Goal: Task Accomplishment & Management: Use online tool/utility

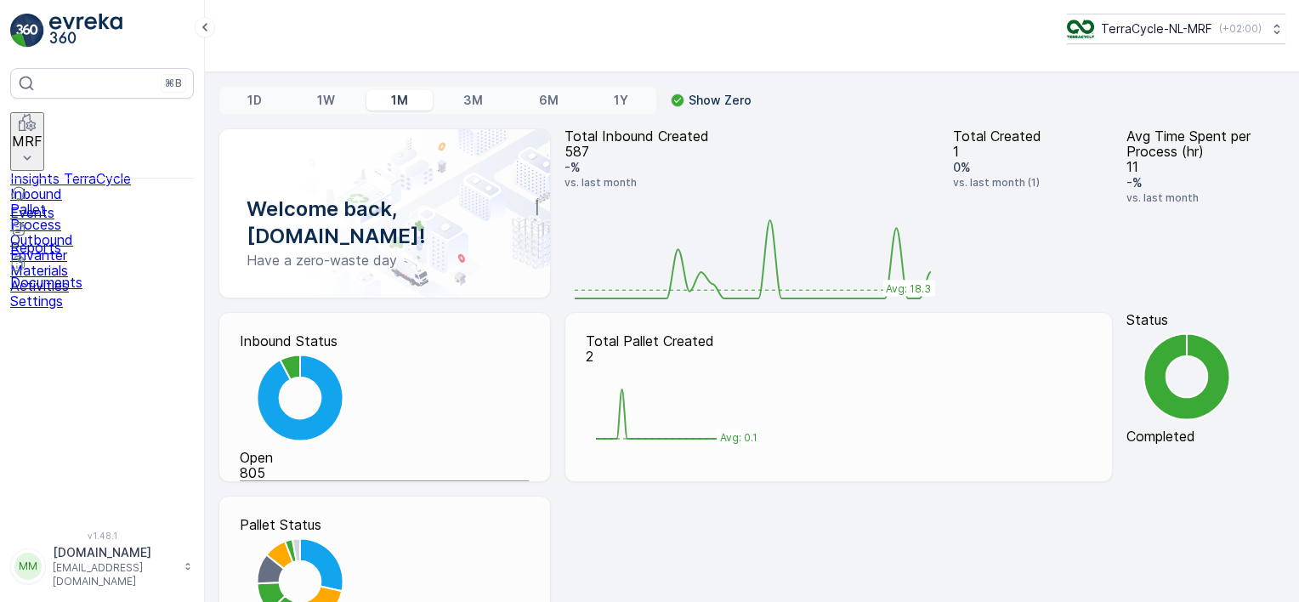
click at [42, 133] on p "MRF" at bounding box center [27, 140] width 31 height 15
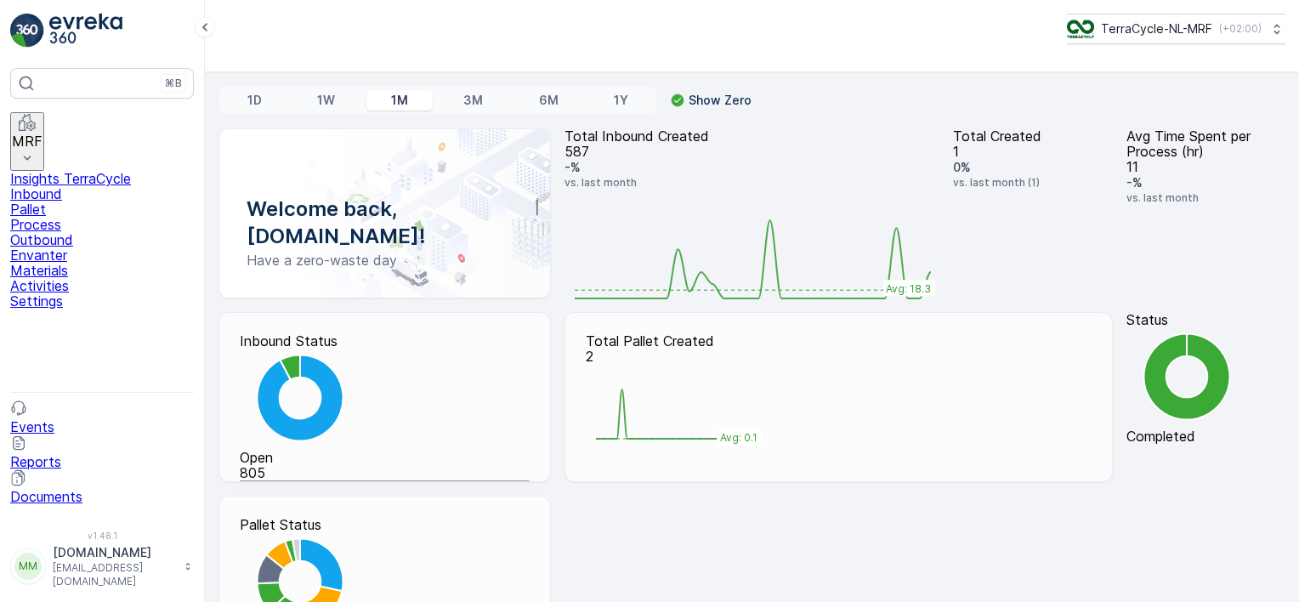
click at [98, 207] on link "Pallet" at bounding box center [102, 208] width 184 height 15
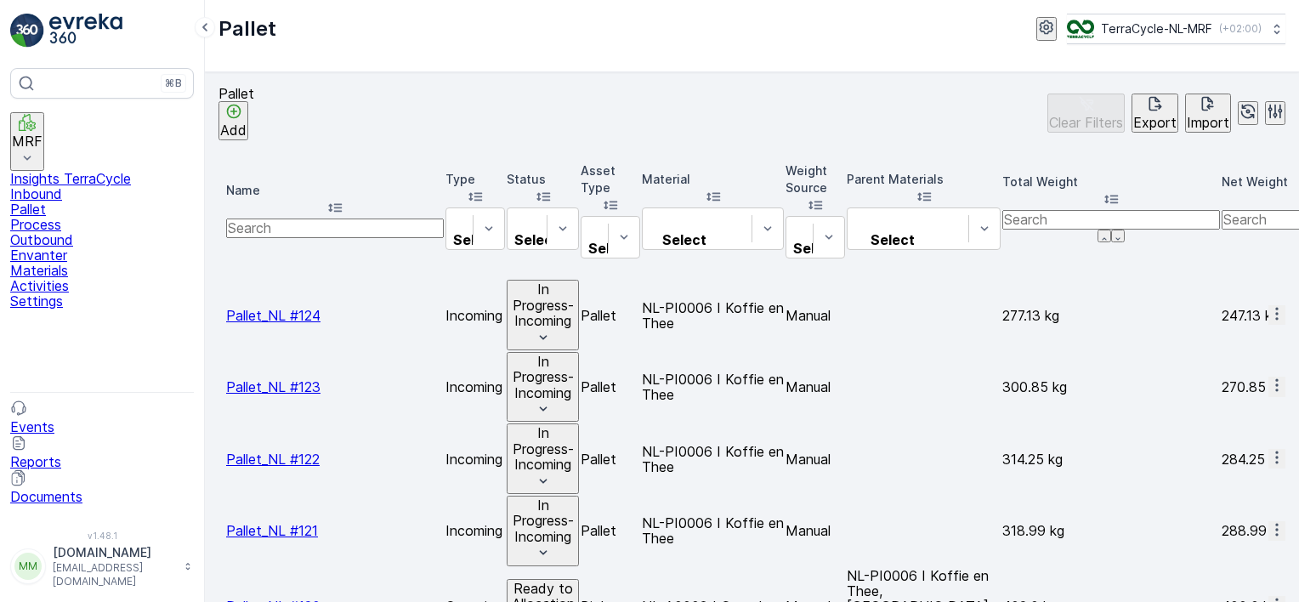
click at [300, 307] on span "Pallet_NL #124" at bounding box center [273, 315] width 94 height 17
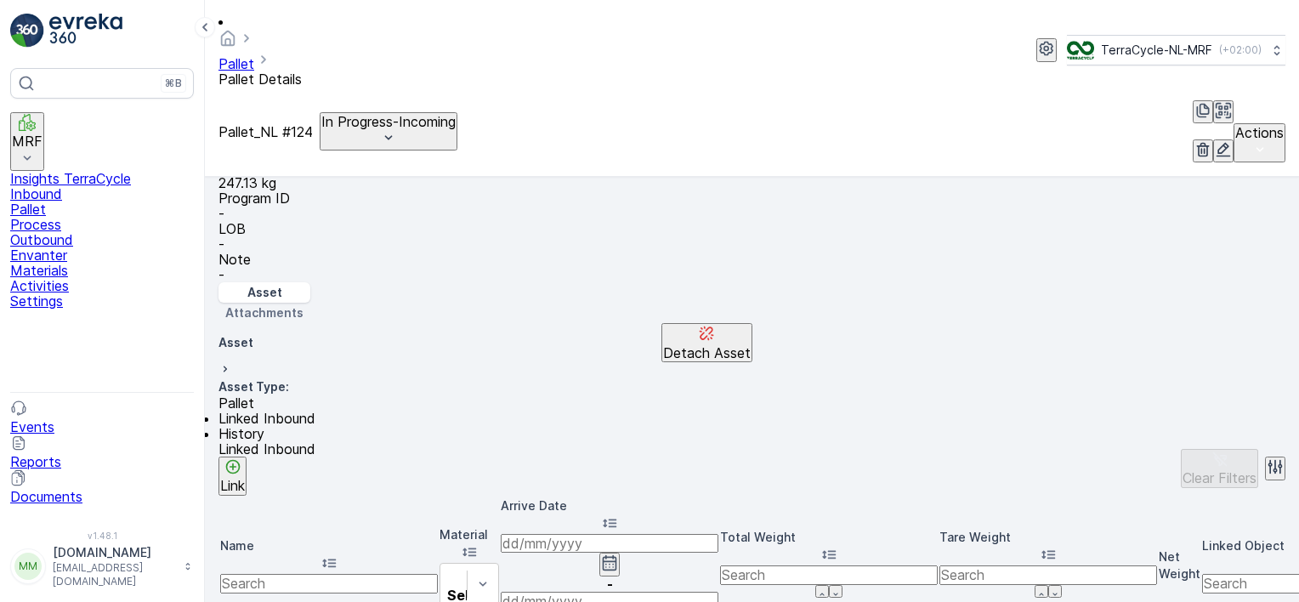
scroll to position [351, 0]
click at [72, 201] on link "Pallet" at bounding box center [102, 208] width 184 height 15
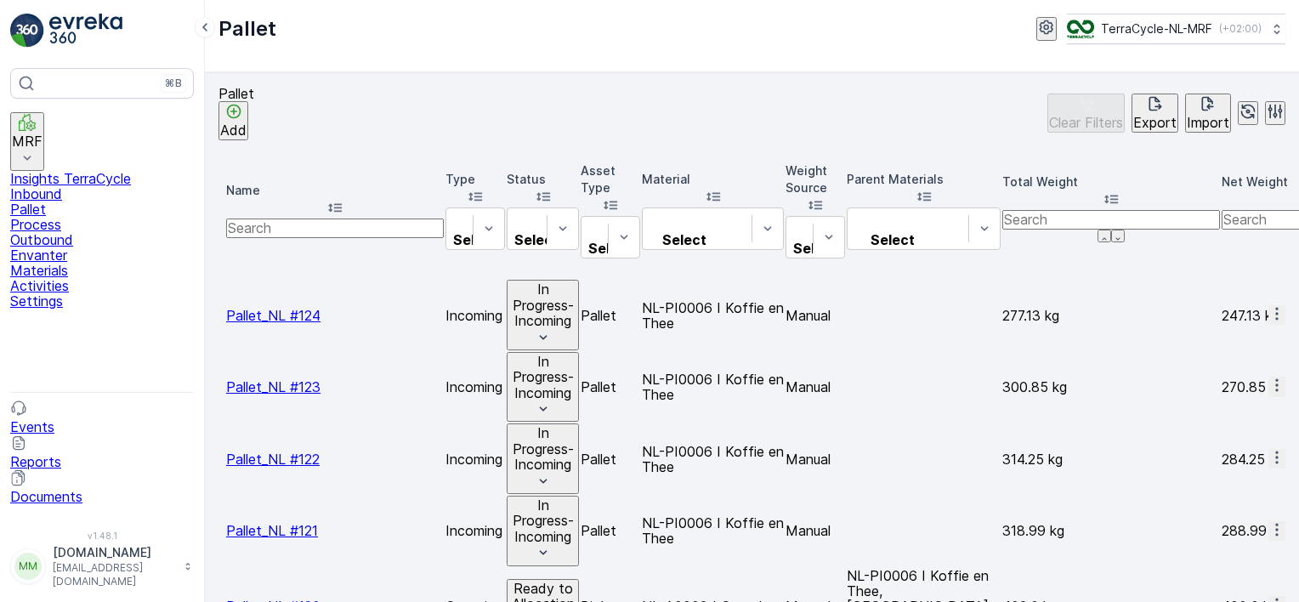
click at [296, 307] on span "Pallet_NL #124" at bounding box center [273, 315] width 94 height 17
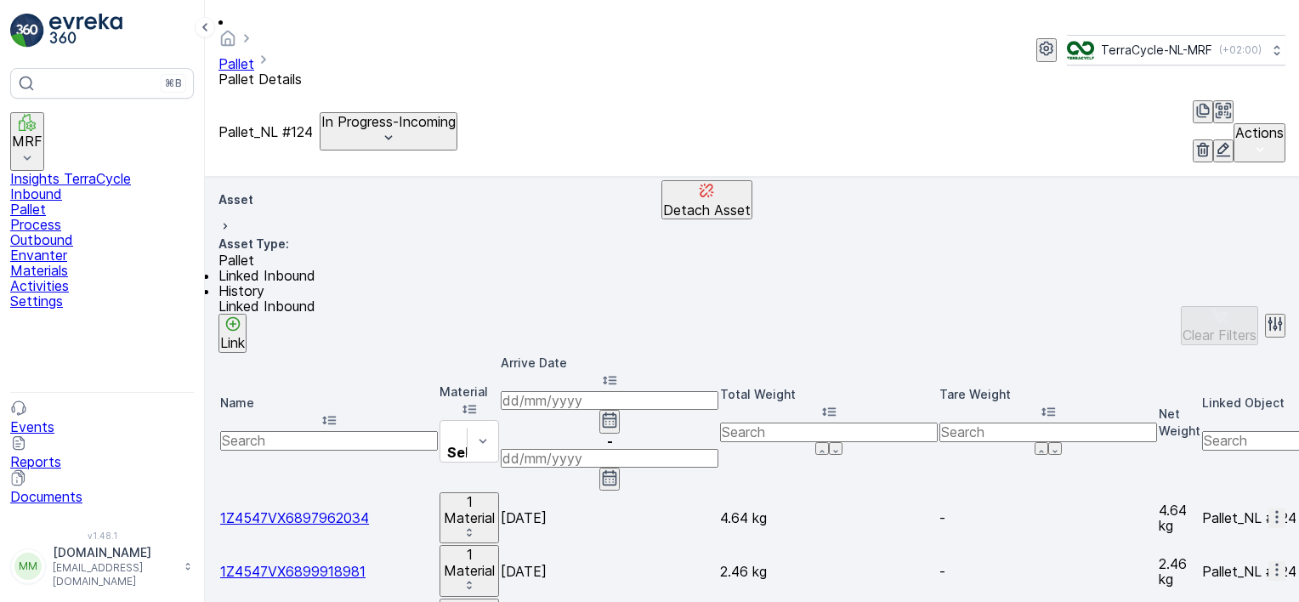
scroll to position [498, 0]
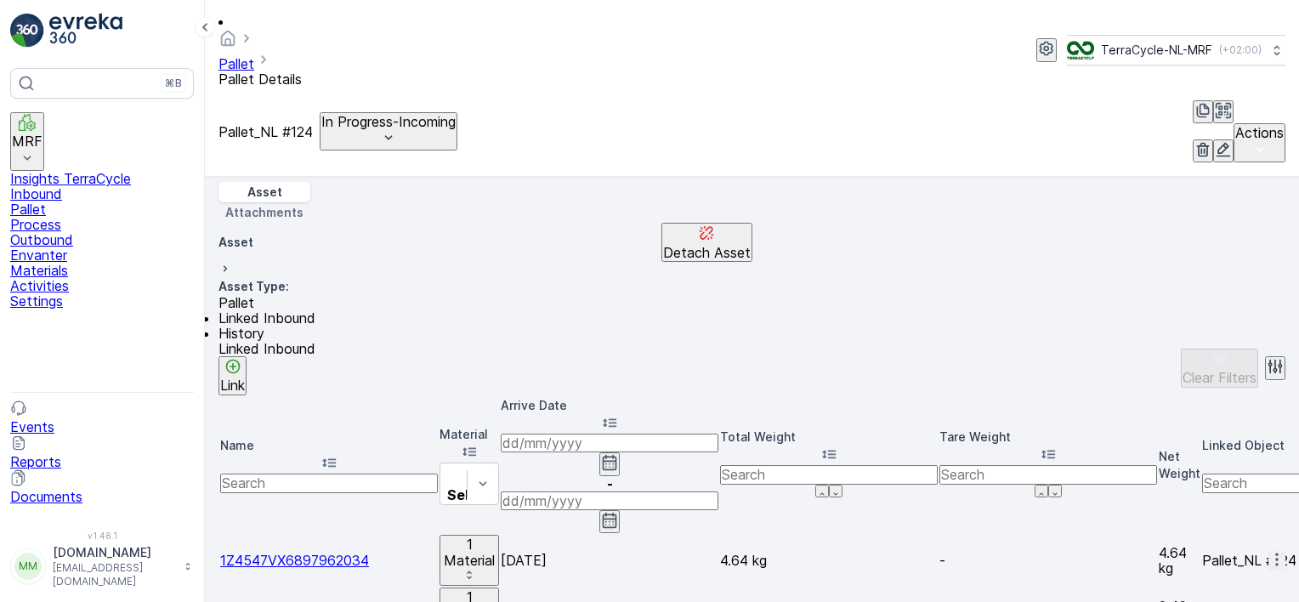
scroll to position [552, 0]
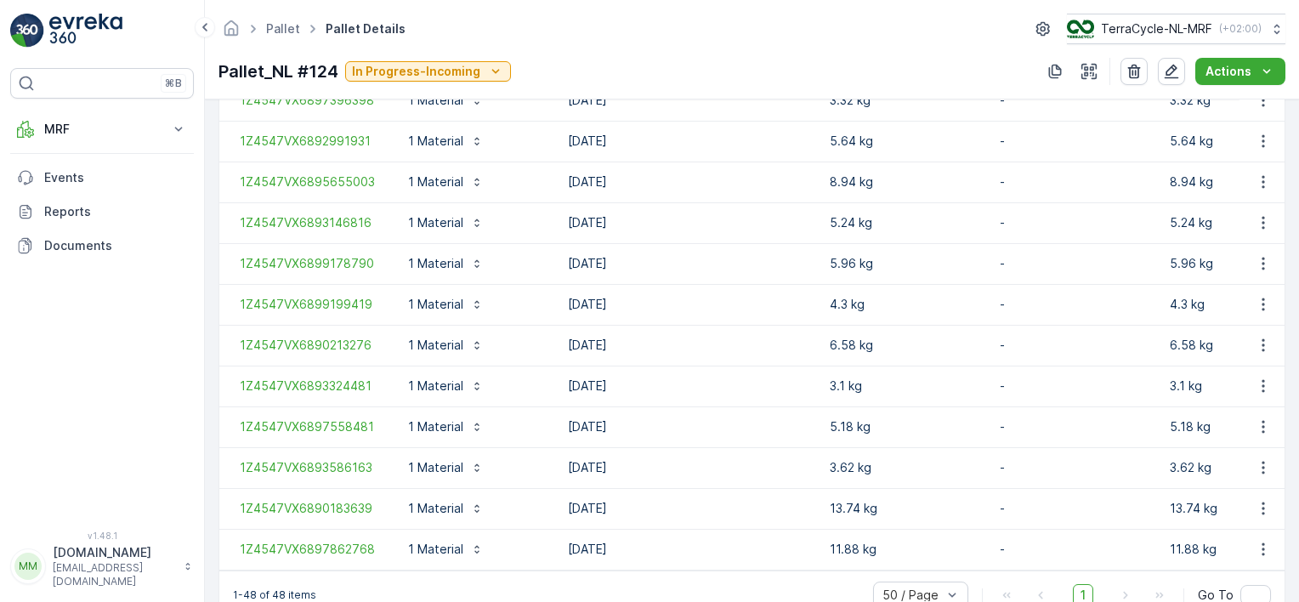
scroll to position [2048, 0]
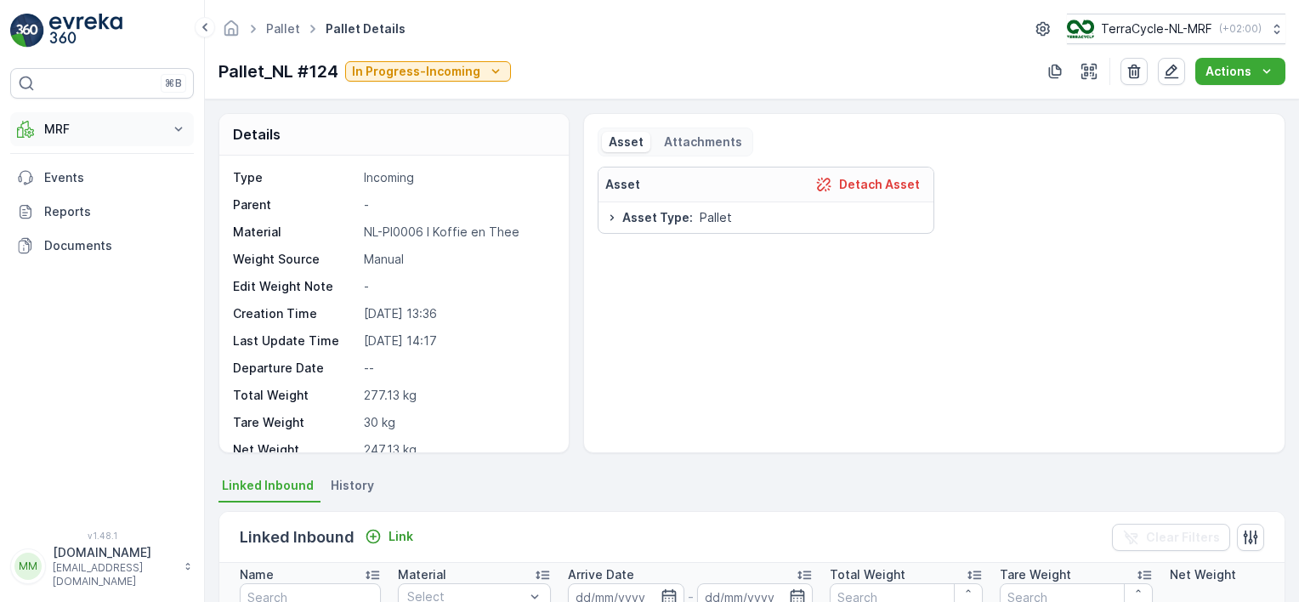
click at [165, 125] on button "MRF" at bounding box center [102, 129] width 184 height 34
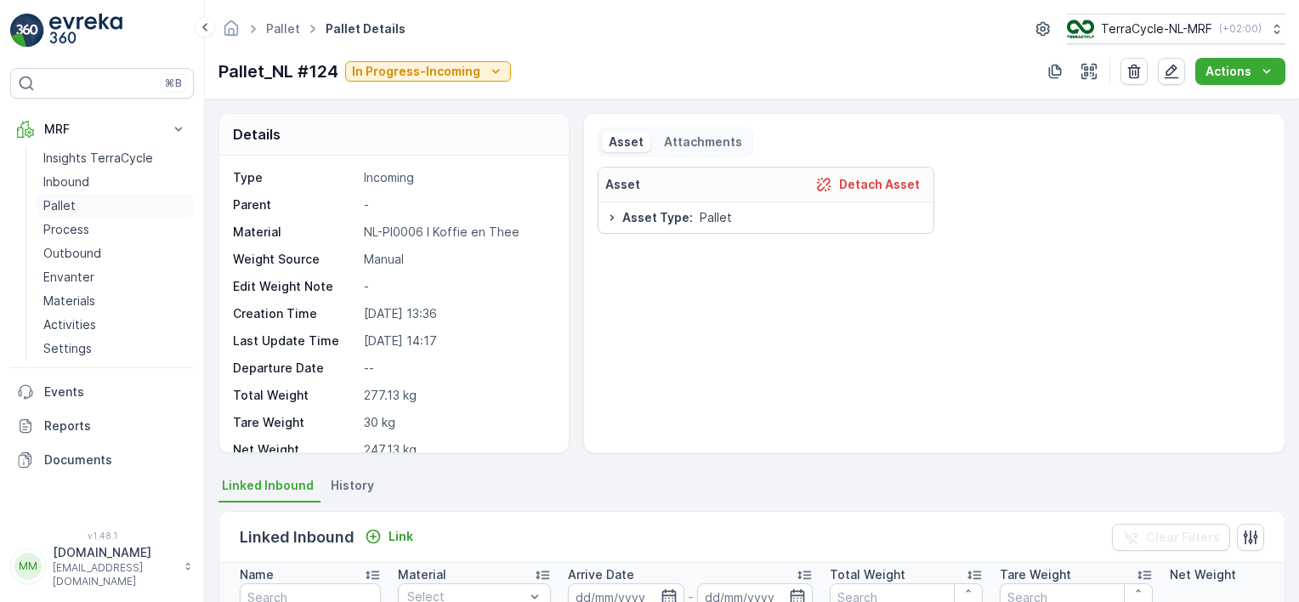
click at [59, 213] on link "Pallet" at bounding box center [115, 206] width 157 height 24
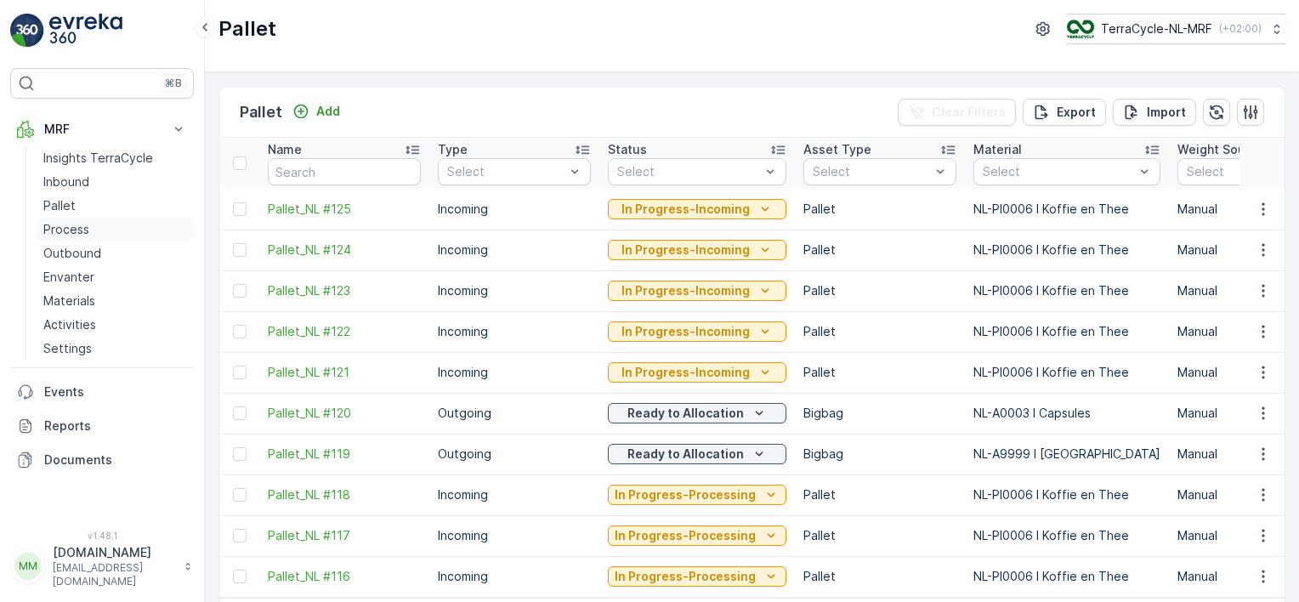
click at [76, 235] on p "Process" at bounding box center [66, 229] width 46 height 17
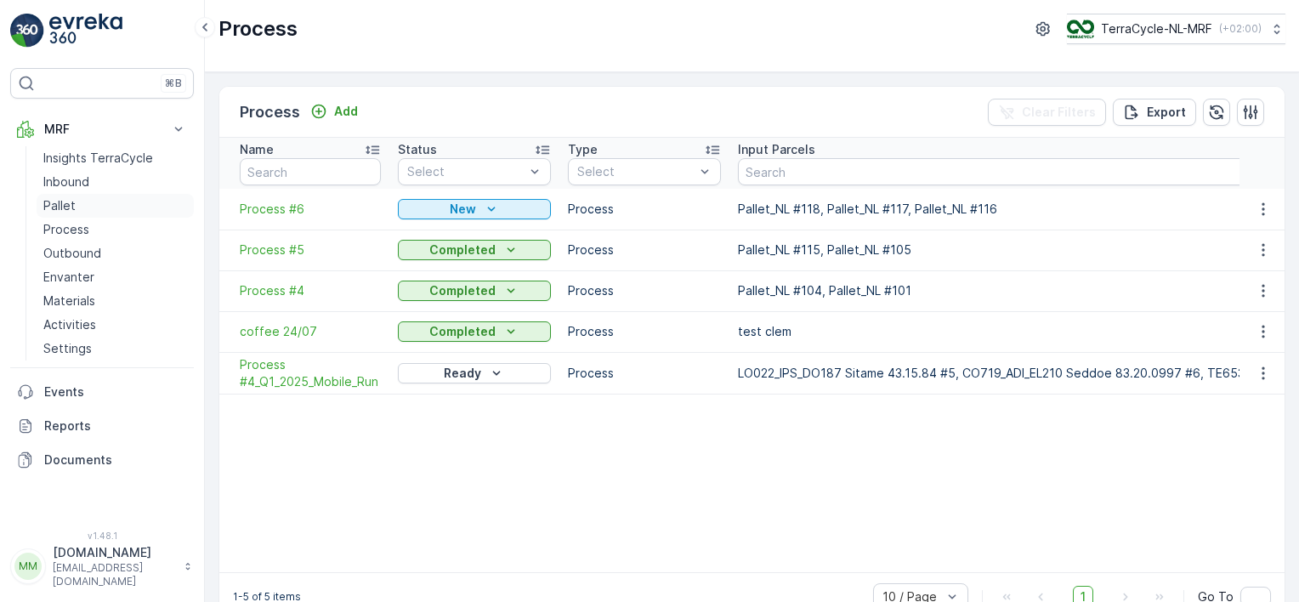
click at [58, 207] on p "Pallet" at bounding box center [59, 205] width 32 height 17
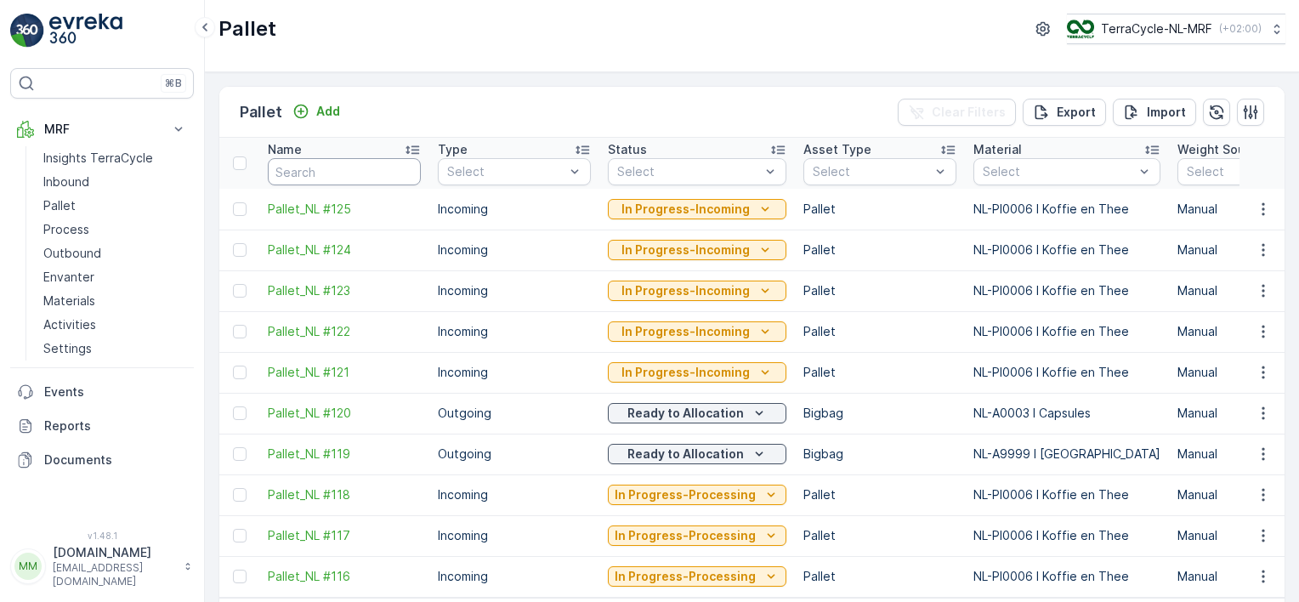
click at [289, 163] on input "text" at bounding box center [344, 171] width 153 height 27
type input "fd"
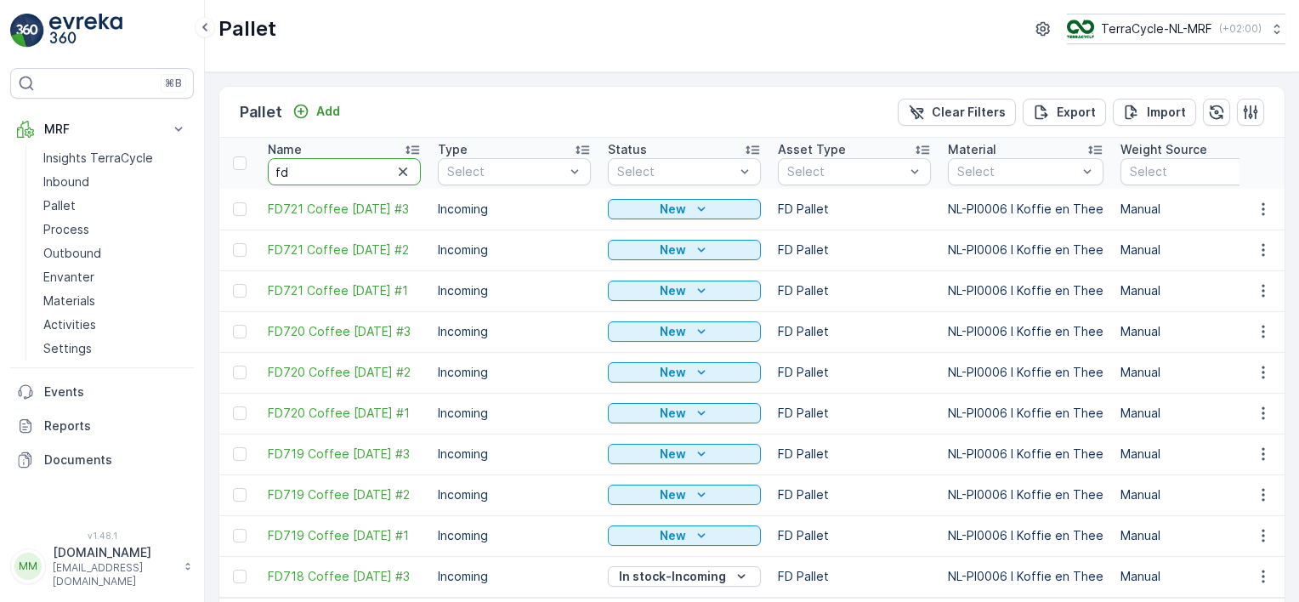
click at [318, 174] on input "fd" at bounding box center [344, 171] width 153 height 27
type input "fd71"
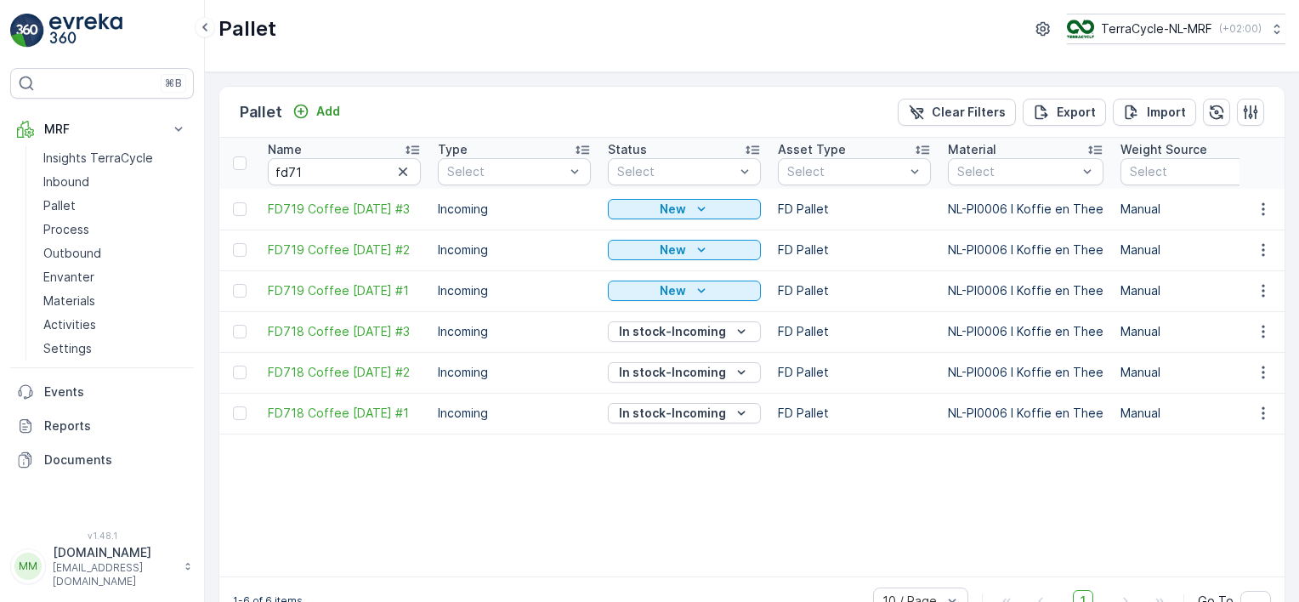
scroll to position [38, 0]
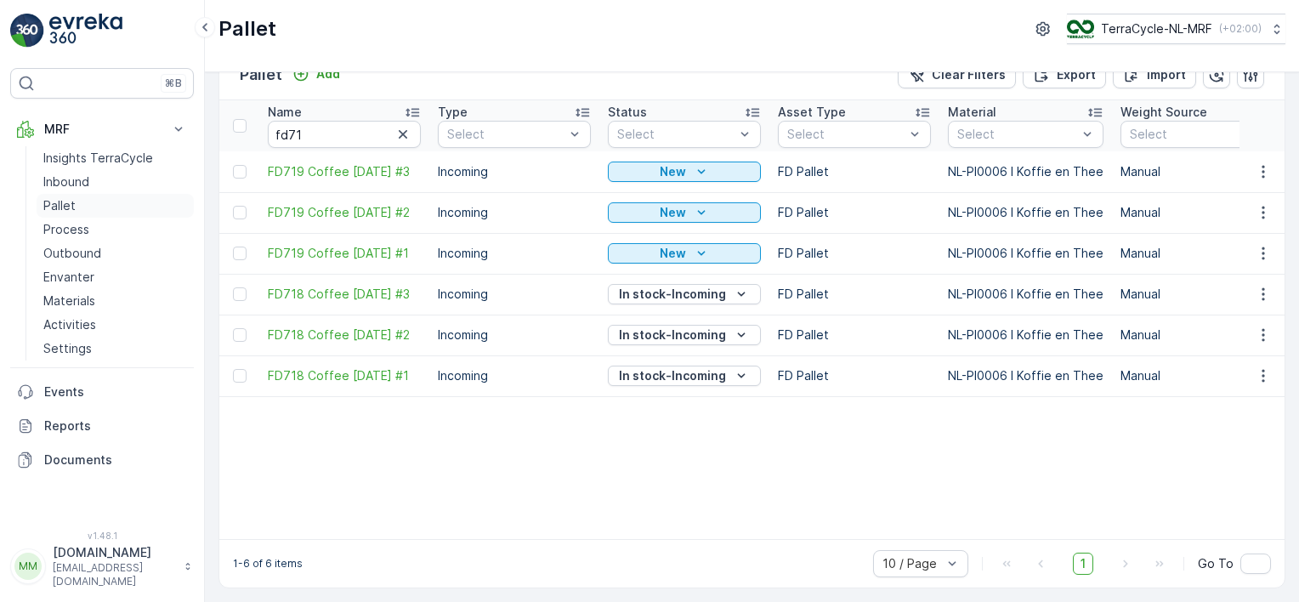
click at [67, 210] on p "Pallet" at bounding box center [59, 205] width 32 height 17
click at [52, 201] on p "Pallet" at bounding box center [59, 205] width 32 height 17
click at [71, 200] on p "Pallet" at bounding box center [59, 205] width 32 height 17
click at [399, 132] on icon "button" at bounding box center [402, 134] width 17 height 17
click at [69, 205] on p "Pallet" at bounding box center [59, 205] width 32 height 17
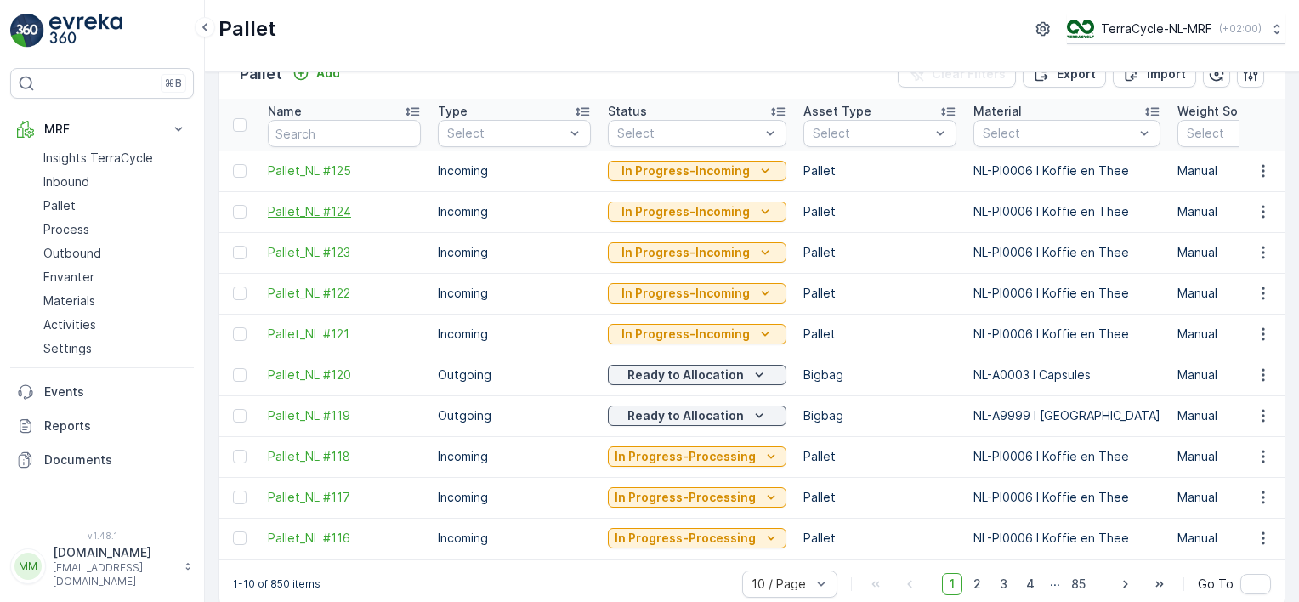
click at [306, 211] on span "Pallet_NL #124" at bounding box center [344, 211] width 153 height 17
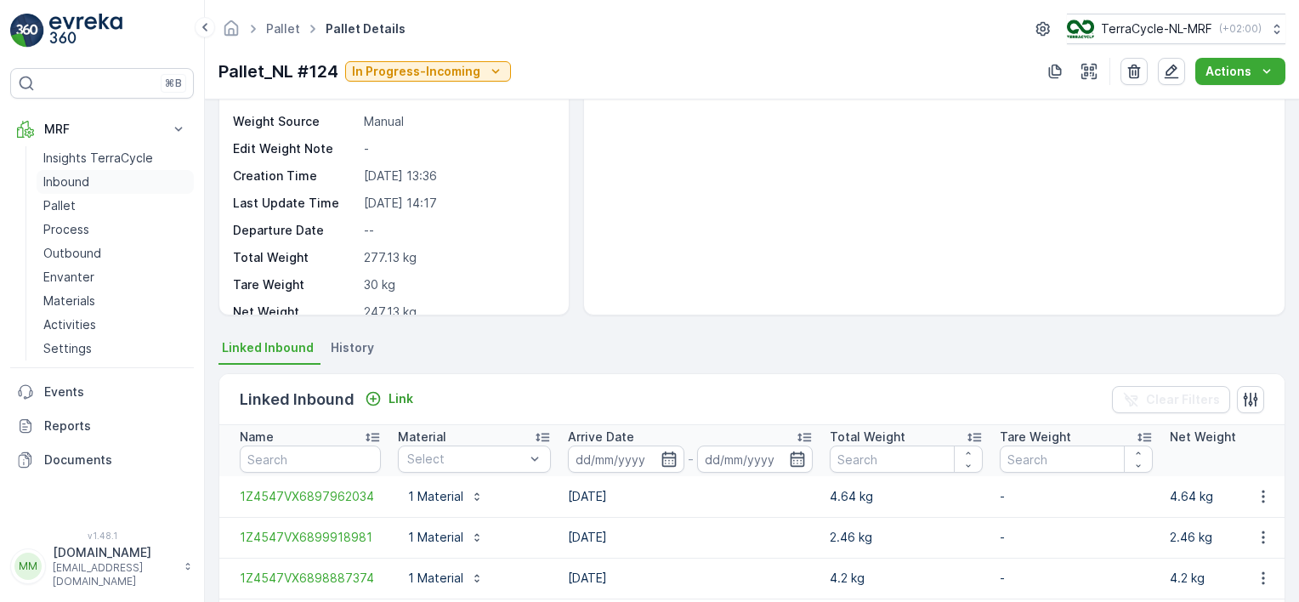
click at [89, 177] on link "Inbound" at bounding box center [115, 182] width 157 height 24
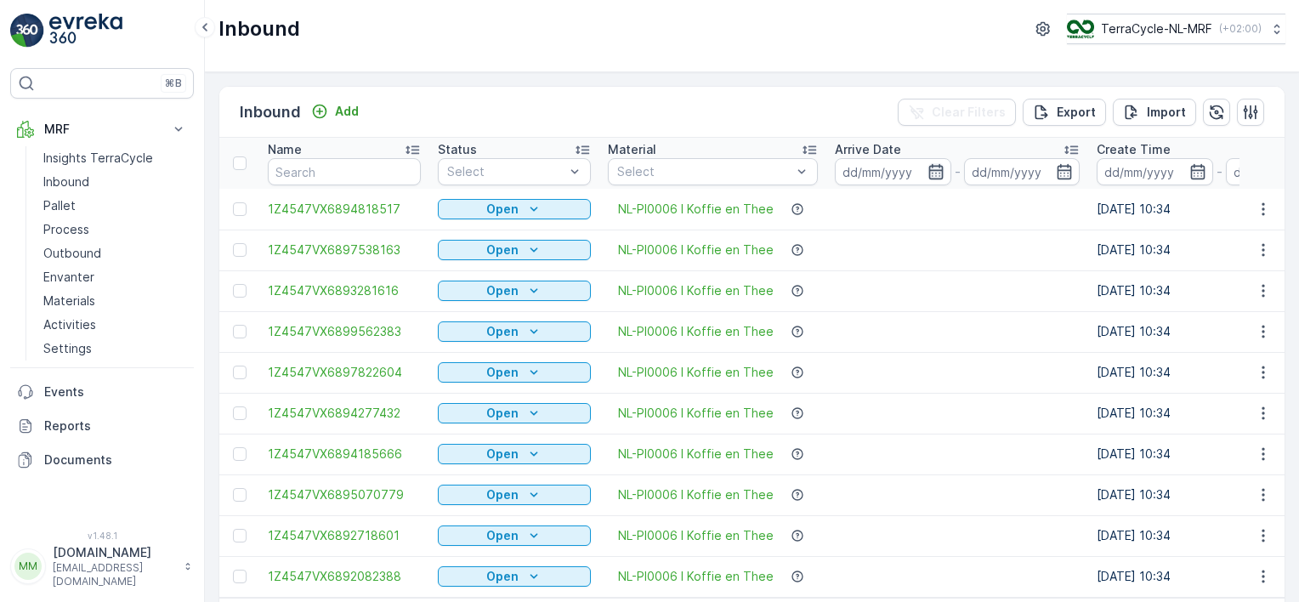
click at [931, 176] on icon "button" at bounding box center [935, 171] width 17 height 17
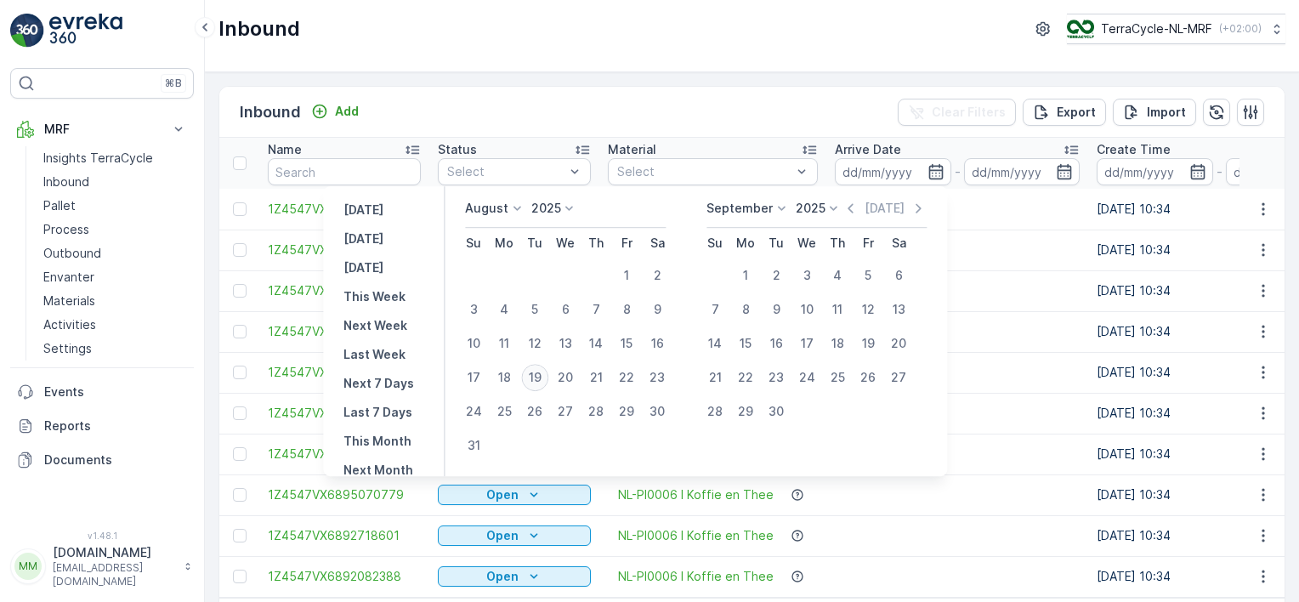
click at [540, 375] on div "19" at bounding box center [534, 377] width 27 height 27
type input "[DATE]"
click at [540, 373] on div "19" at bounding box center [534, 377] width 27 height 27
type input "[DATE]"
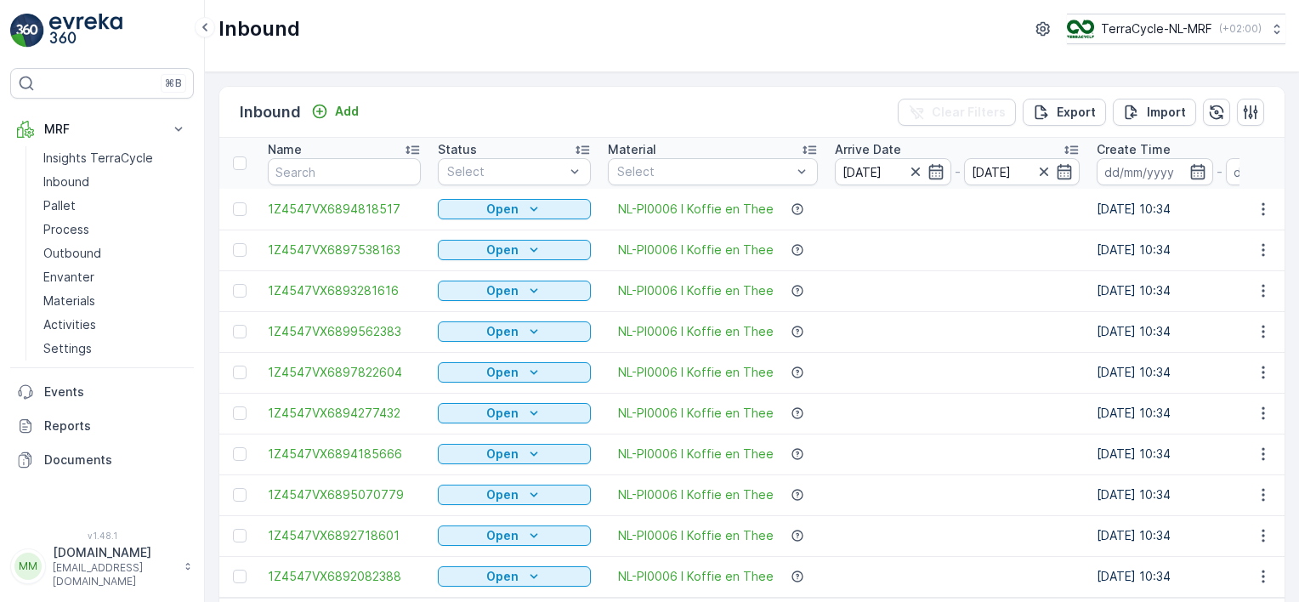
click at [1033, 376] on td at bounding box center [957, 372] width 262 height 41
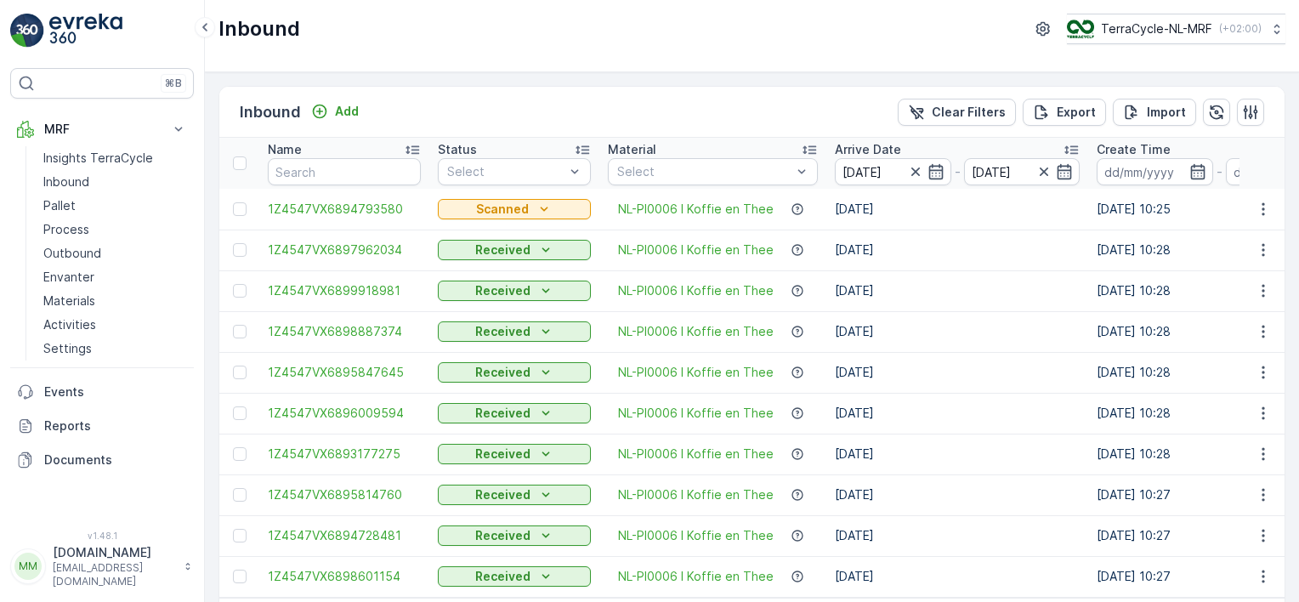
scroll to position [65, 0]
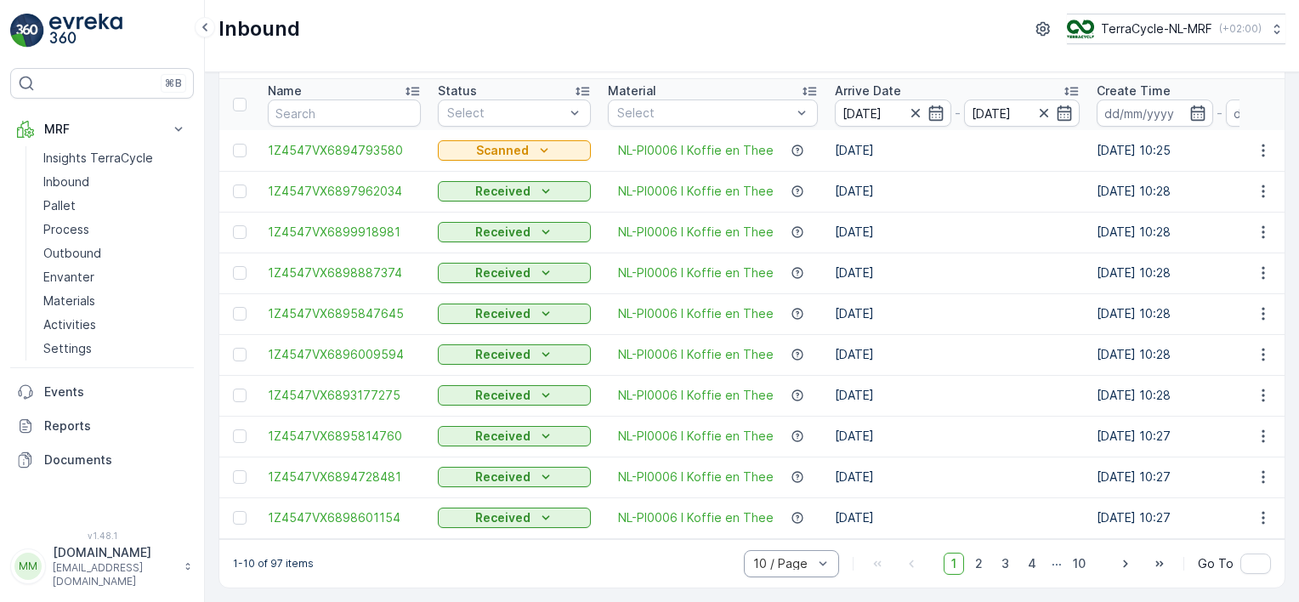
click at [753, 564] on input "text" at bounding box center [752, 564] width 3 height 14
click at [775, 536] on div "50 / Page" at bounding box center [791, 525] width 95 height 27
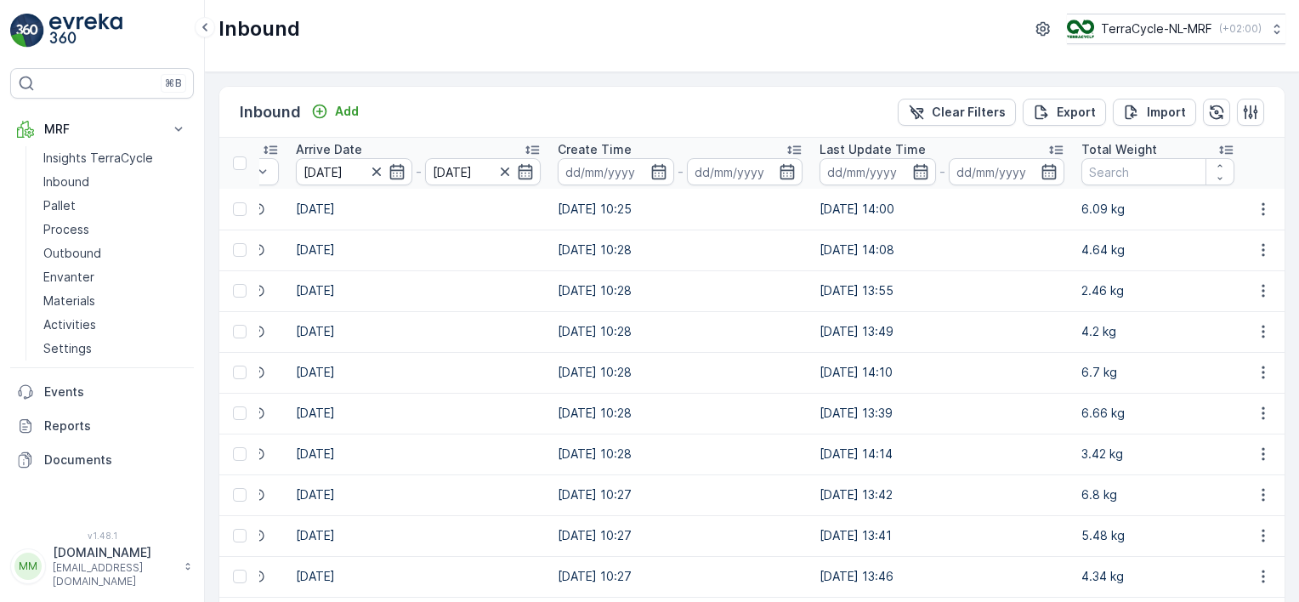
scroll to position [0, 530]
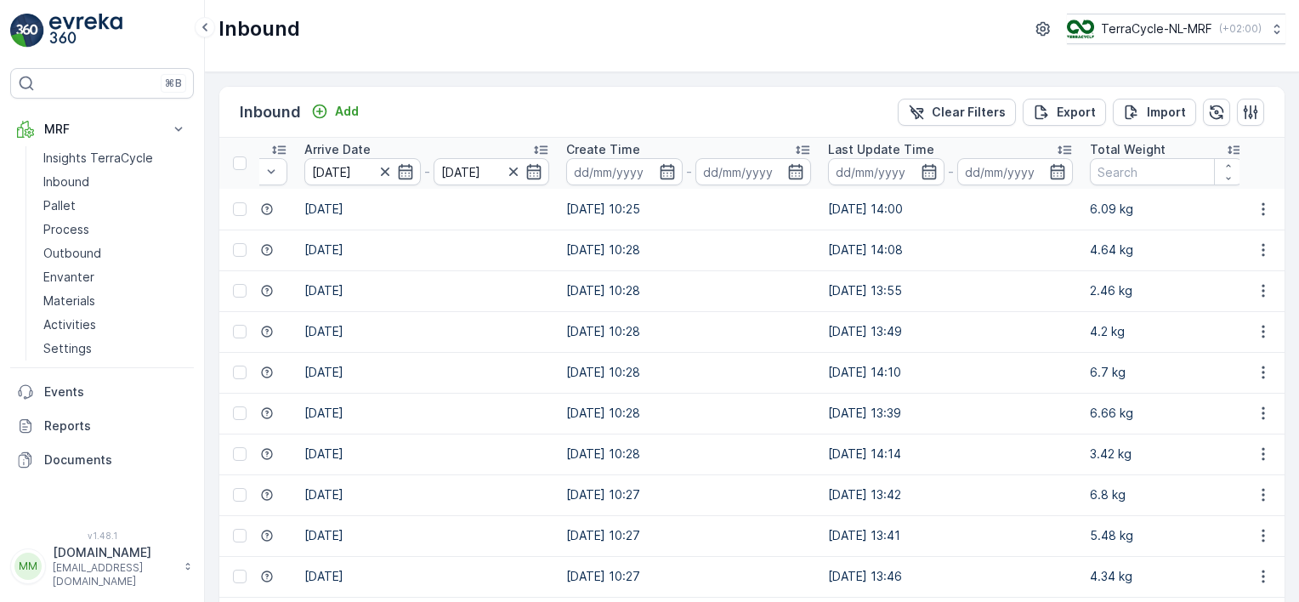
click at [880, 150] on p "Last Update Time" at bounding box center [881, 149] width 106 height 17
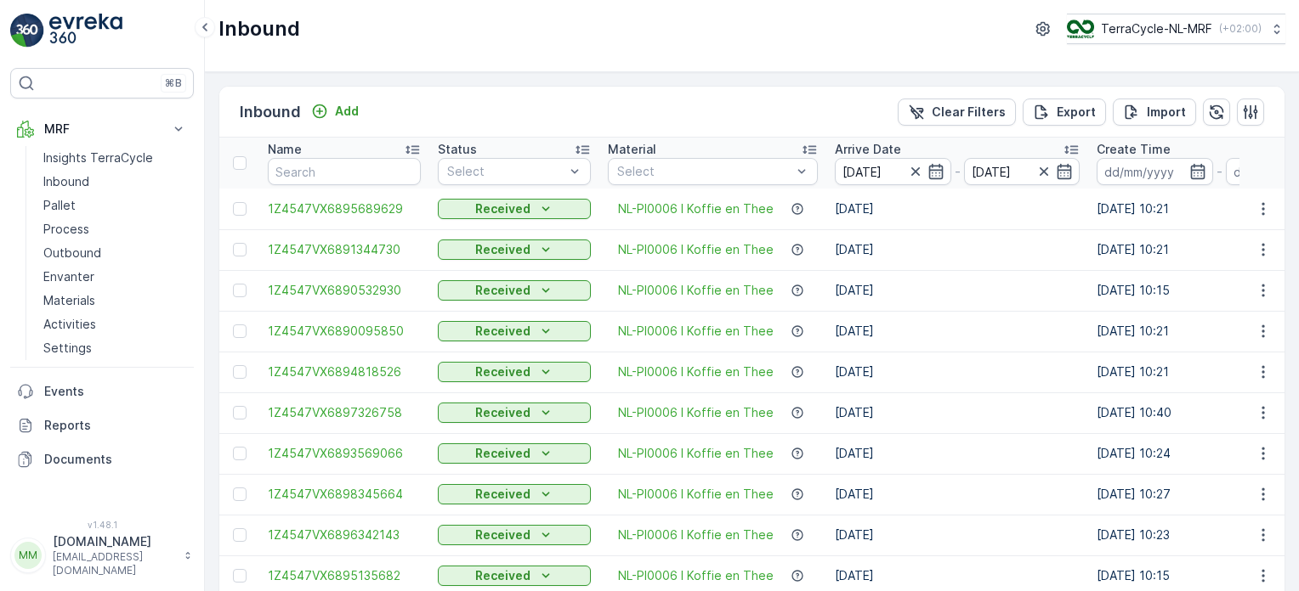
click at [56, 201] on p "Pallet" at bounding box center [59, 205] width 32 height 17
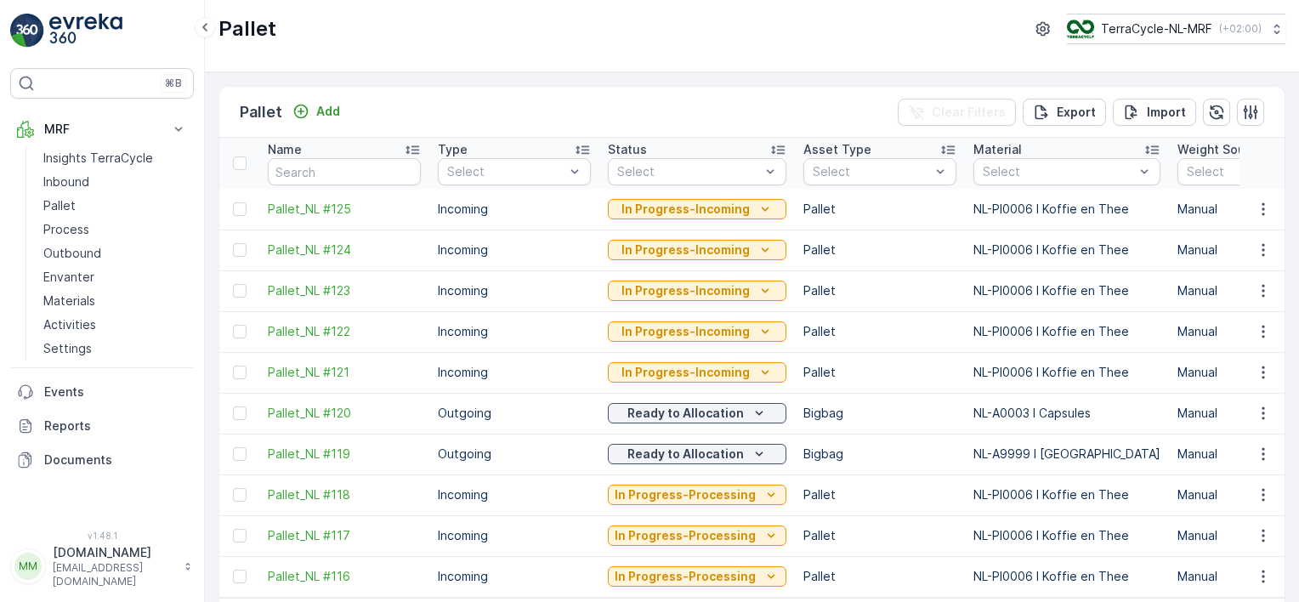
click at [313, 207] on span "Pallet_NL #125" at bounding box center [344, 209] width 153 height 17
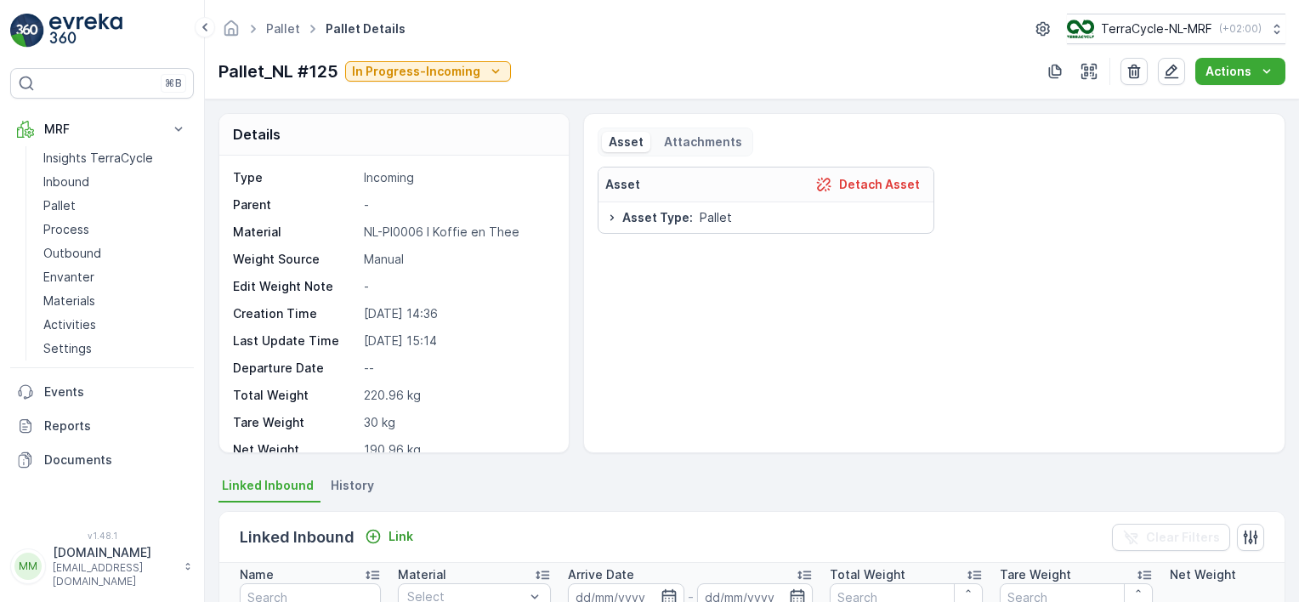
click at [71, 209] on p "Pallet" at bounding box center [59, 205] width 32 height 17
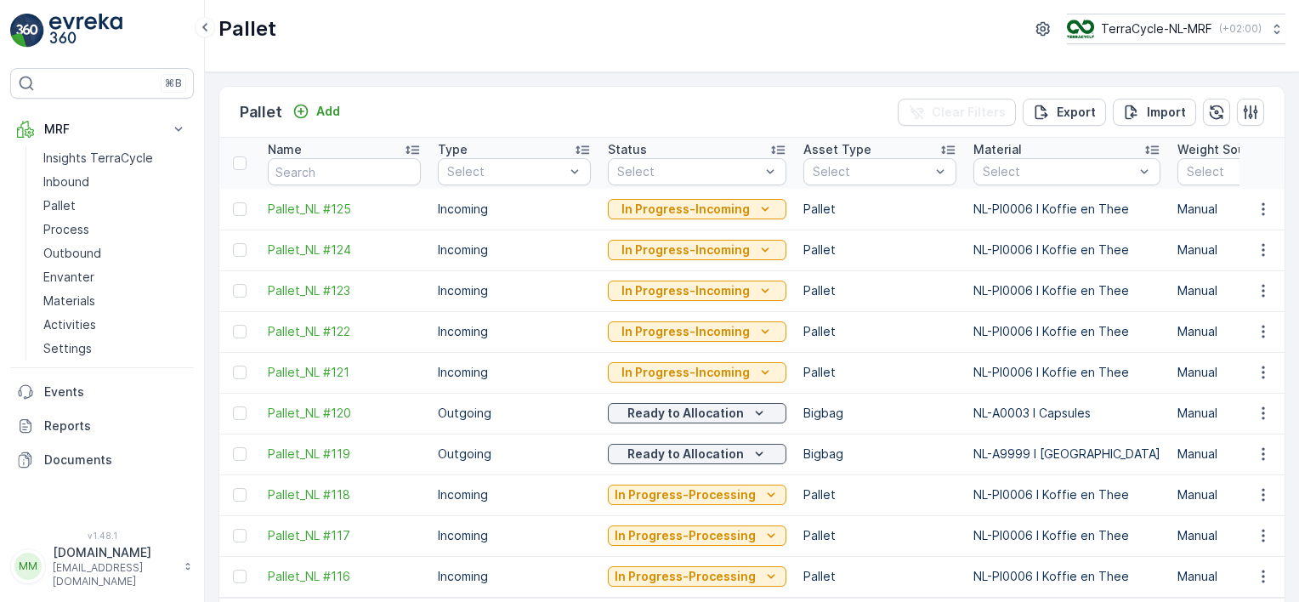
click at [303, 245] on span "Pallet_NL #124" at bounding box center [344, 249] width 153 height 17
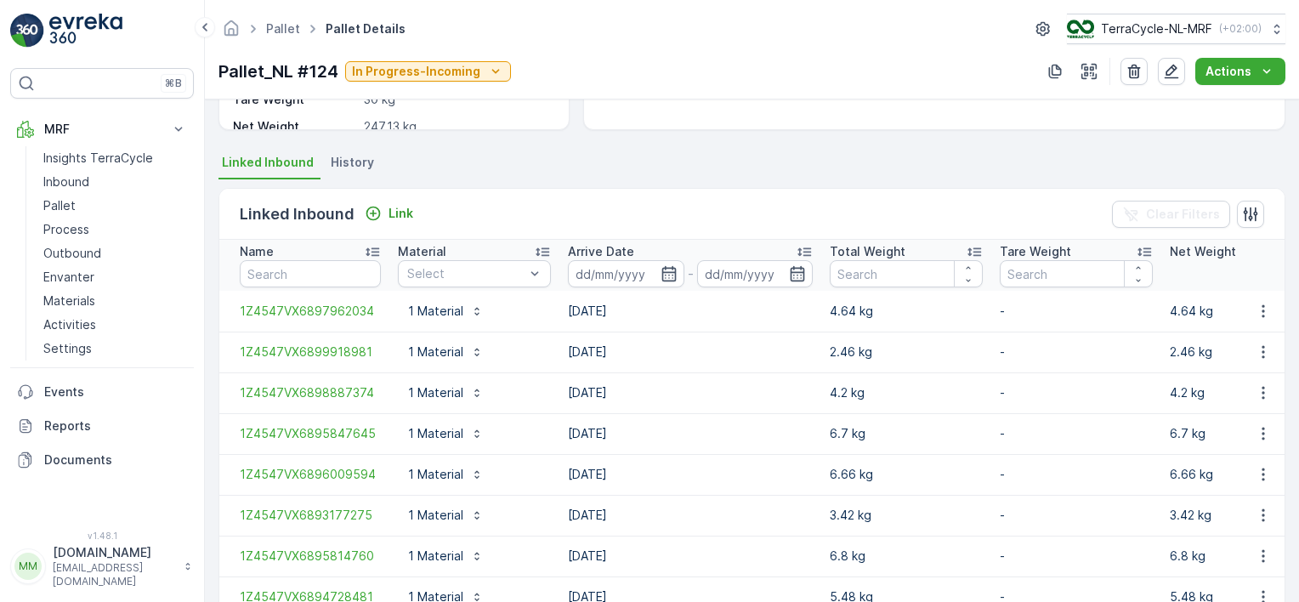
click at [642, 271] on input at bounding box center [626, 273] width 116 height 27
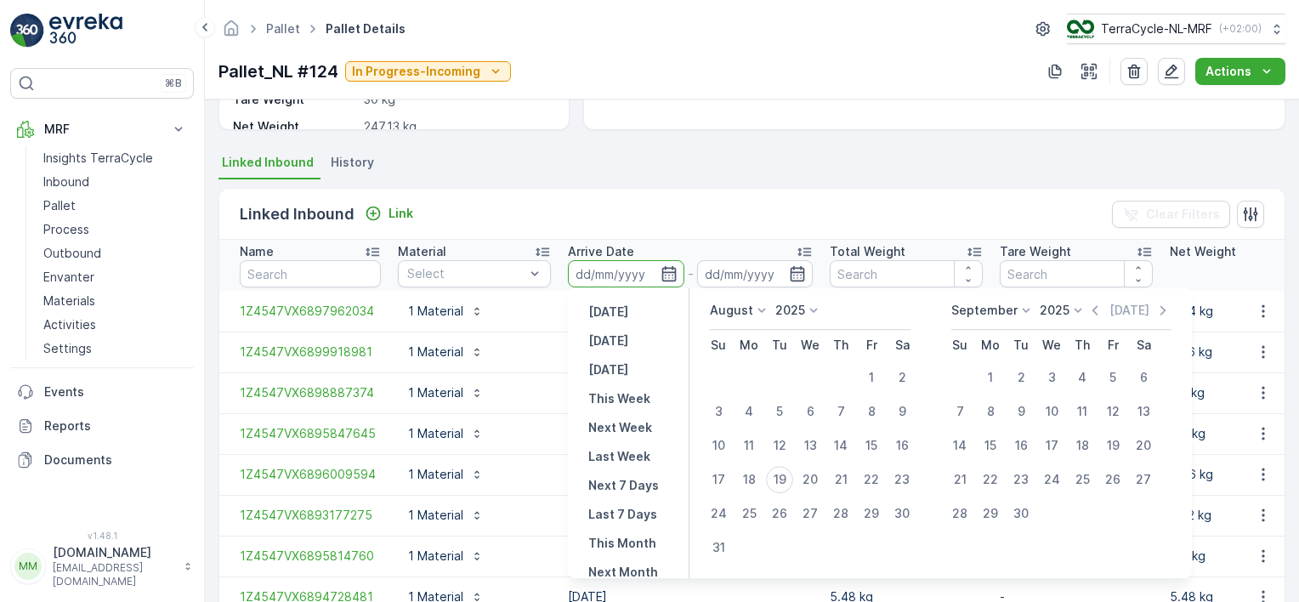
click at [775, 473] on div "19" at bounding box center [779, 479] width 27 height 27
type input "[DATE]"
click at [784, 478] on div "19" at bounding box center [779, 479] width 27 height 27
type input "[DATE]"
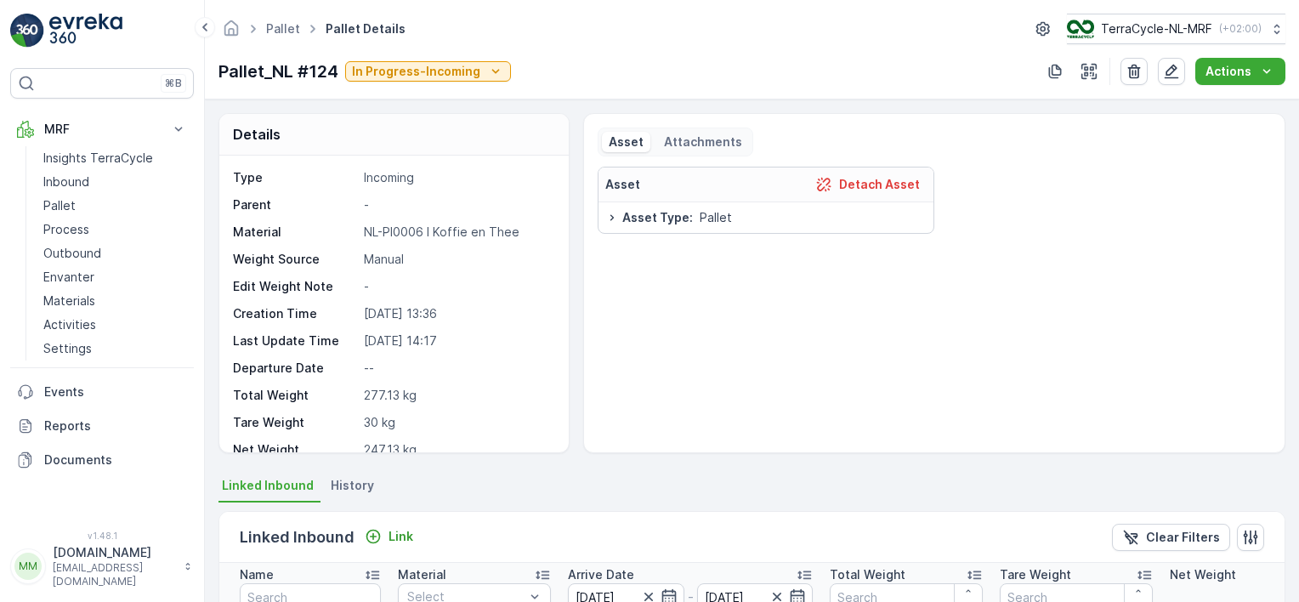
click at [71, 199] on p "Pallet" at bounding box center [59, 205] width 32 height 17
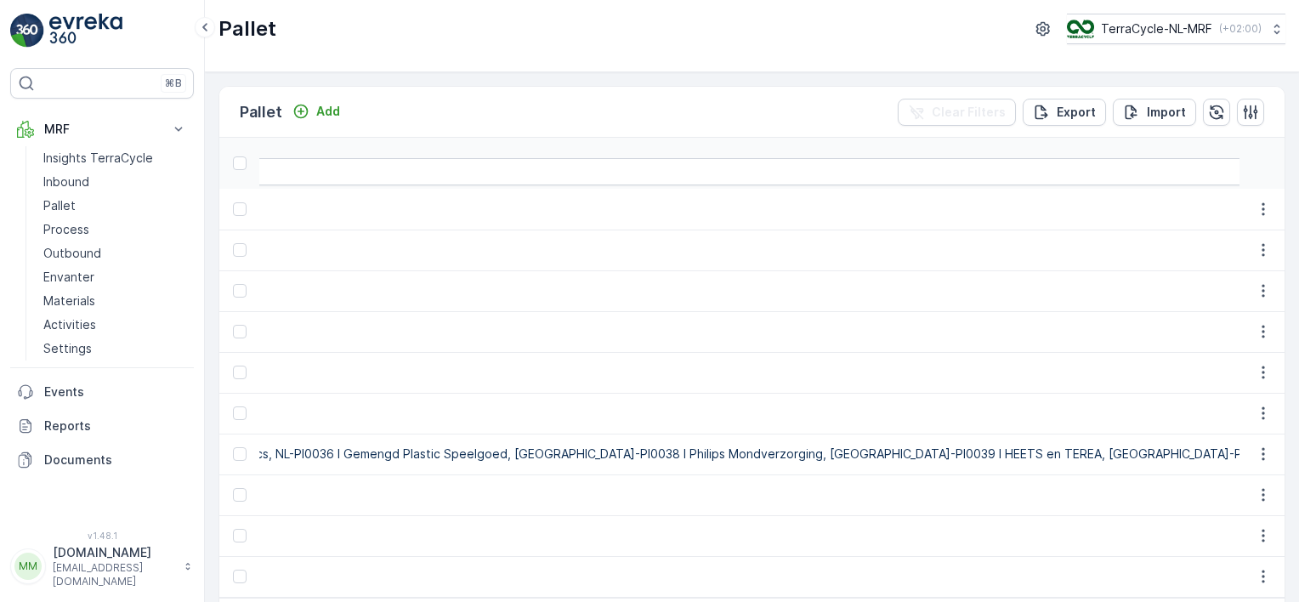
scroll to position [0, 4954]
click at [64, 200] on p "Pallet" at bounding box center [59, 205] width 32 height 17
click at [50, 206] on p "Pallet" at bounding box center [59, 205] width 32 height 17
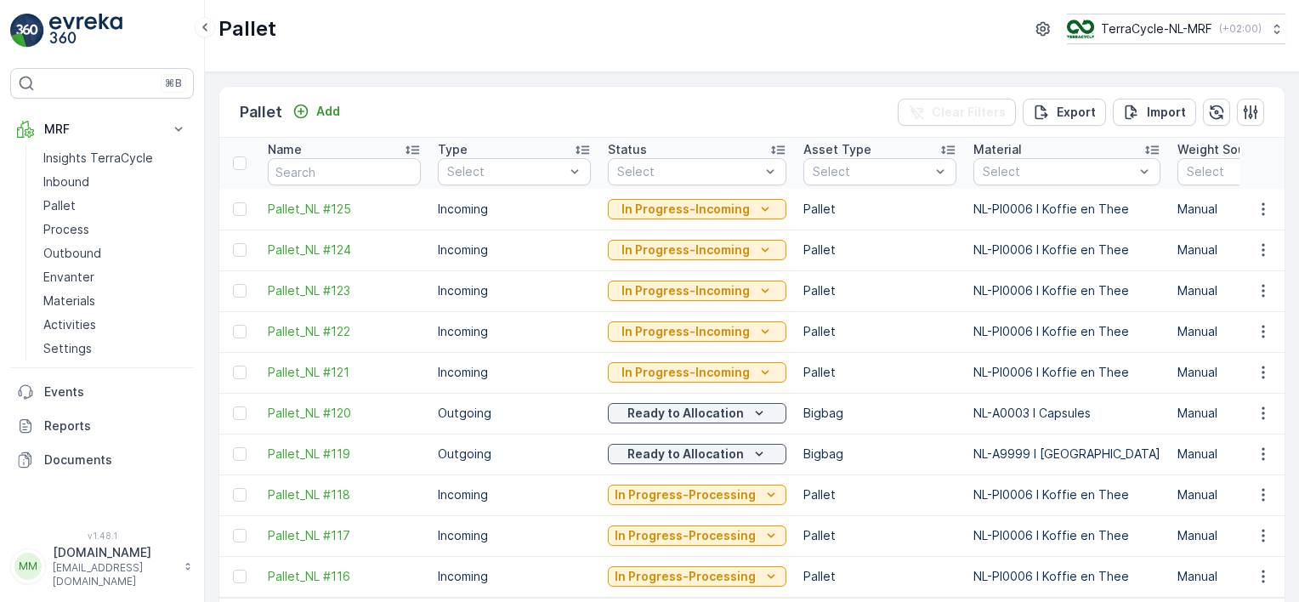
click at [308, 289] on span "Pallet_NL #123" at bounding box center [344, 290] width 153 height 17
click at [65, 174] on p "Inbound" at bounding box center [66, 181] width 46 height 17
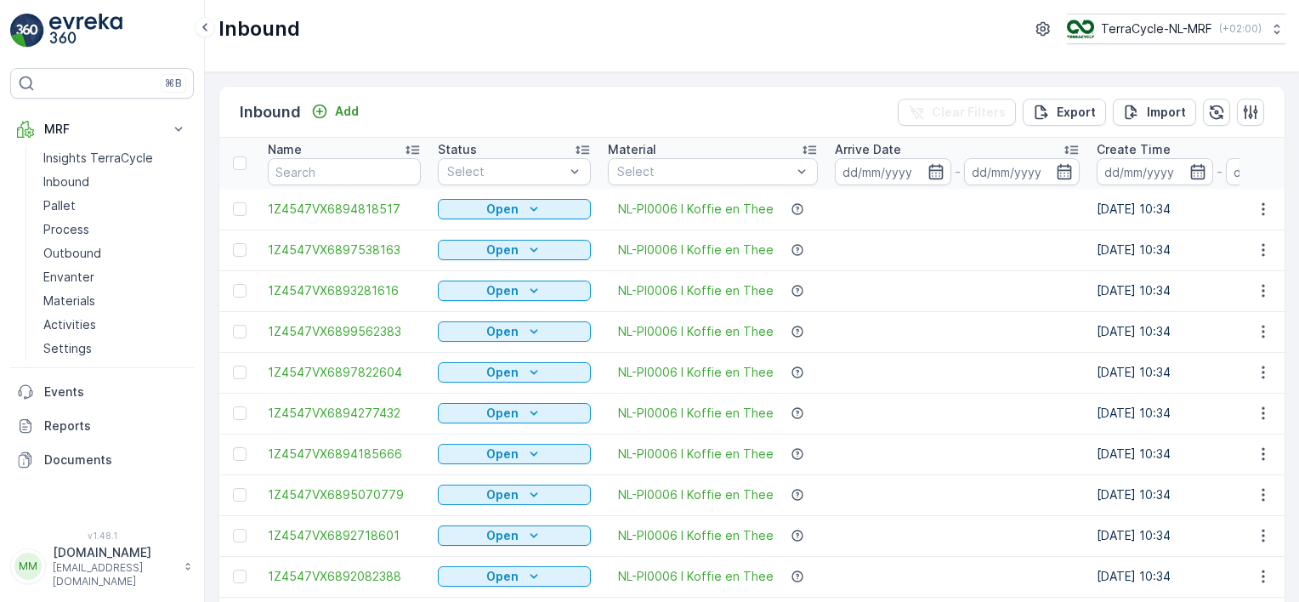
click at [876, 179] on input at bounding box center [893, 171] width 116 height 27
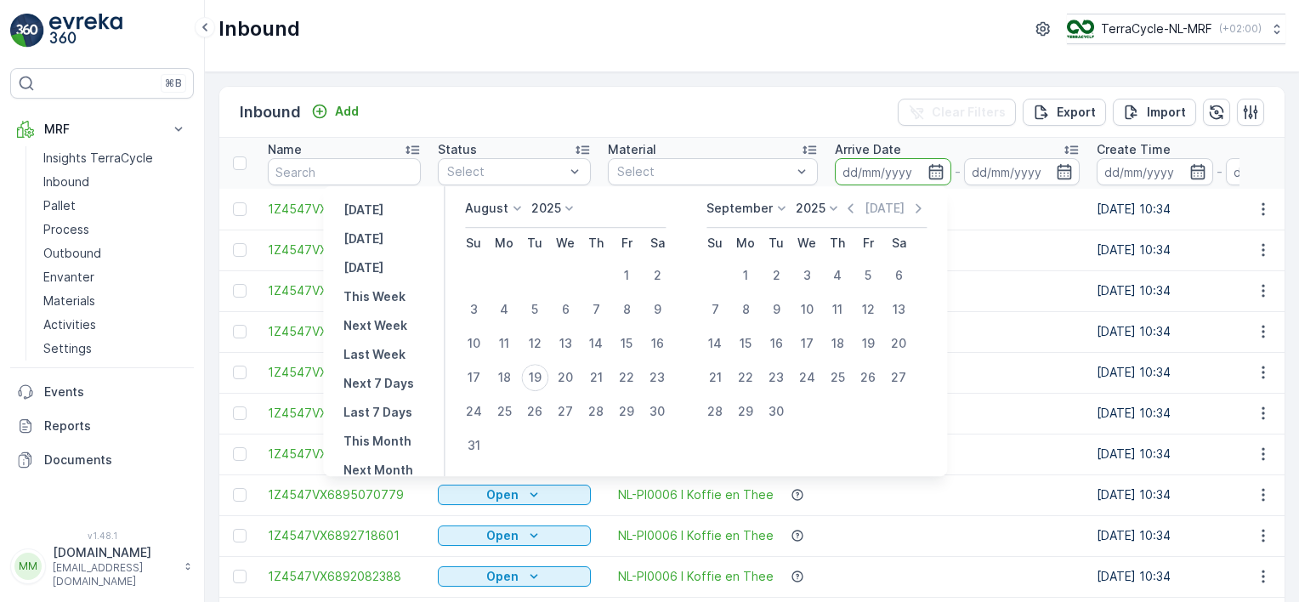
click at [537, 374] on div "19" at bounding box center [534, 377] width 27 height 27
type input "[DATE]"
click at [547, 373] on div "19" at bounding box center [534, 377] width 27 height 27
type input "[DATE]"
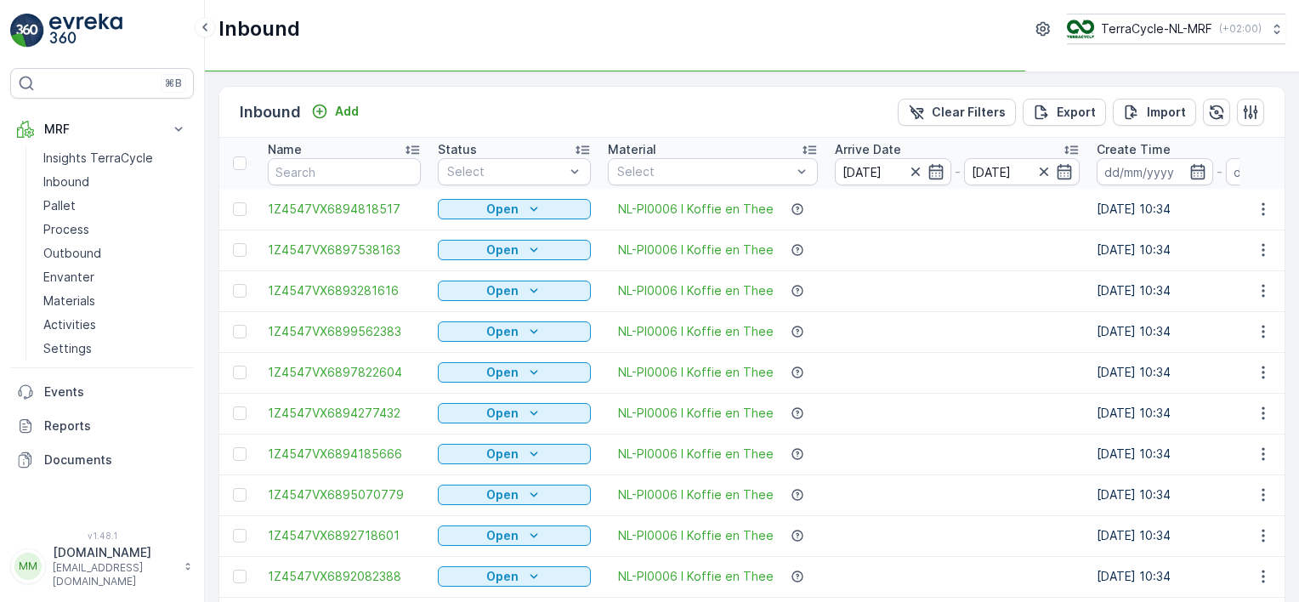
click at [535, 169] on div at bounding box center [505, 172] width 121 height 14
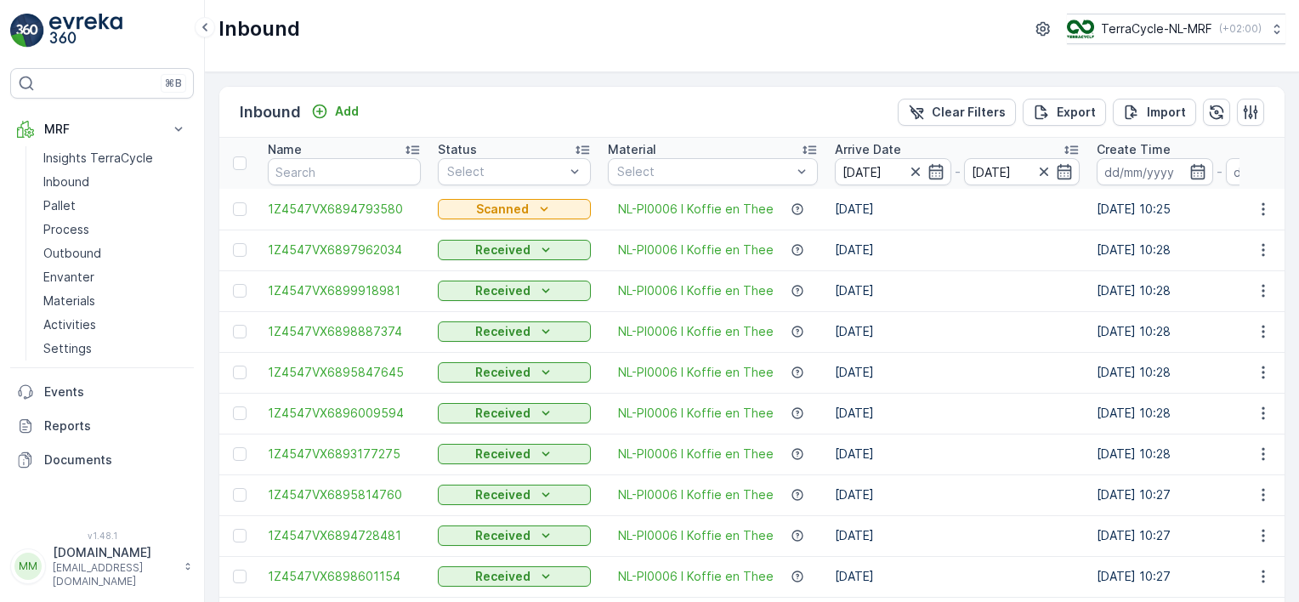
click at [495, 229] on td "Received" at bounding box center [514, 249] width 170 height 41
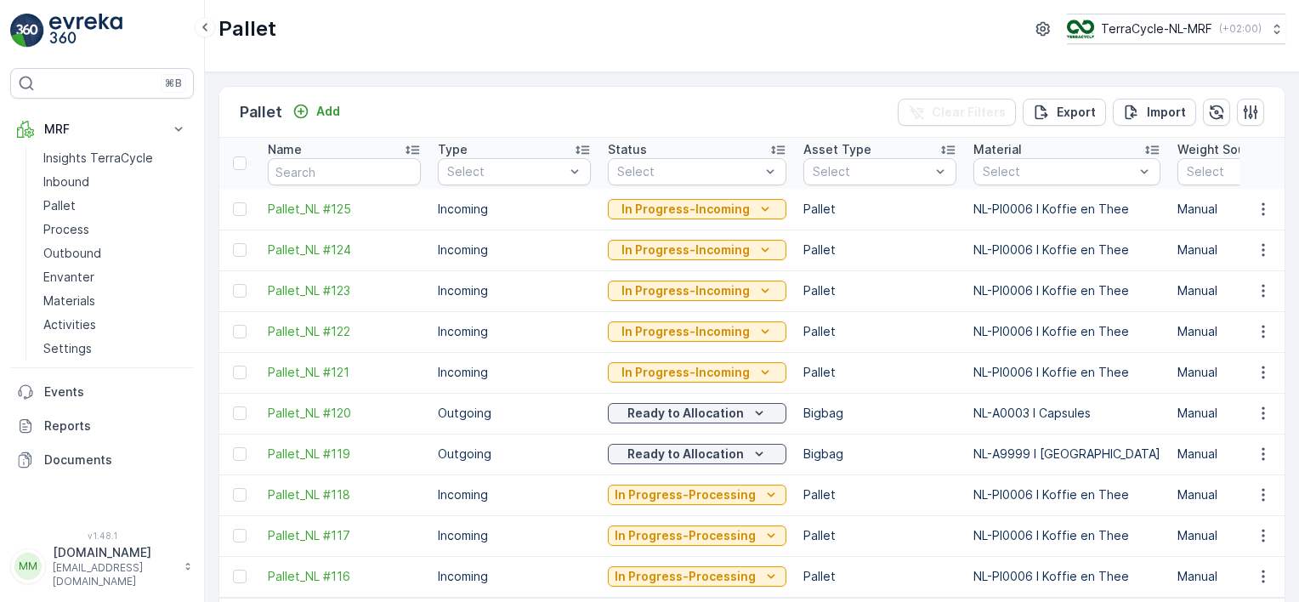
click at [89, 184] on link "Inbound" at bounding box center [115, 182] width 157 height 24
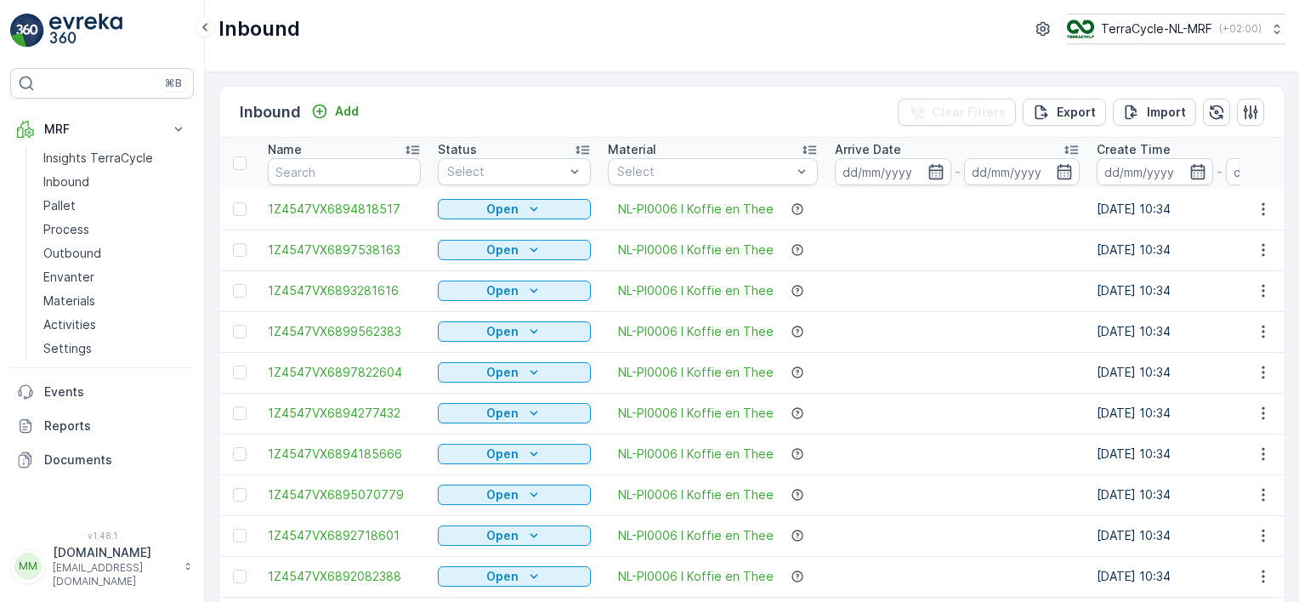
click at [927, 168] on icon "button" at bounding box center [935, 171] width 17 height 17
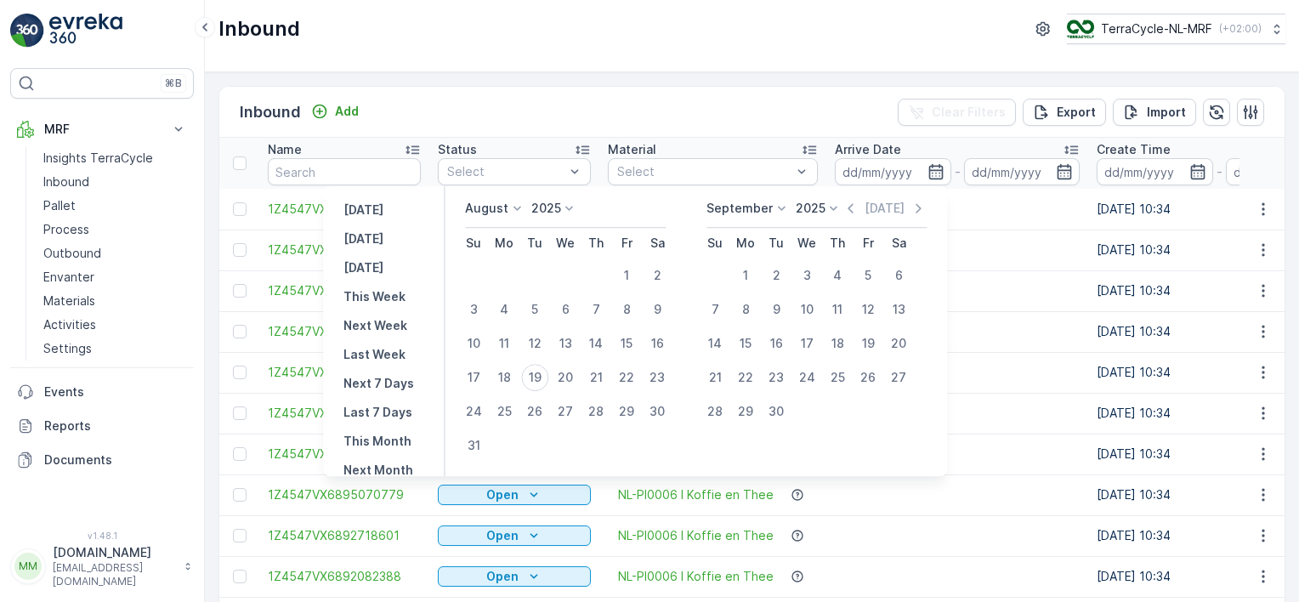
click at [538, 373] on div "19" at bounding box center [534, 377] width 27 height 27
type input "[DATE]"
click at [540, 371] on div "19" at bounding box center [534, 377] width 27 height 27
type input "[DATE]"
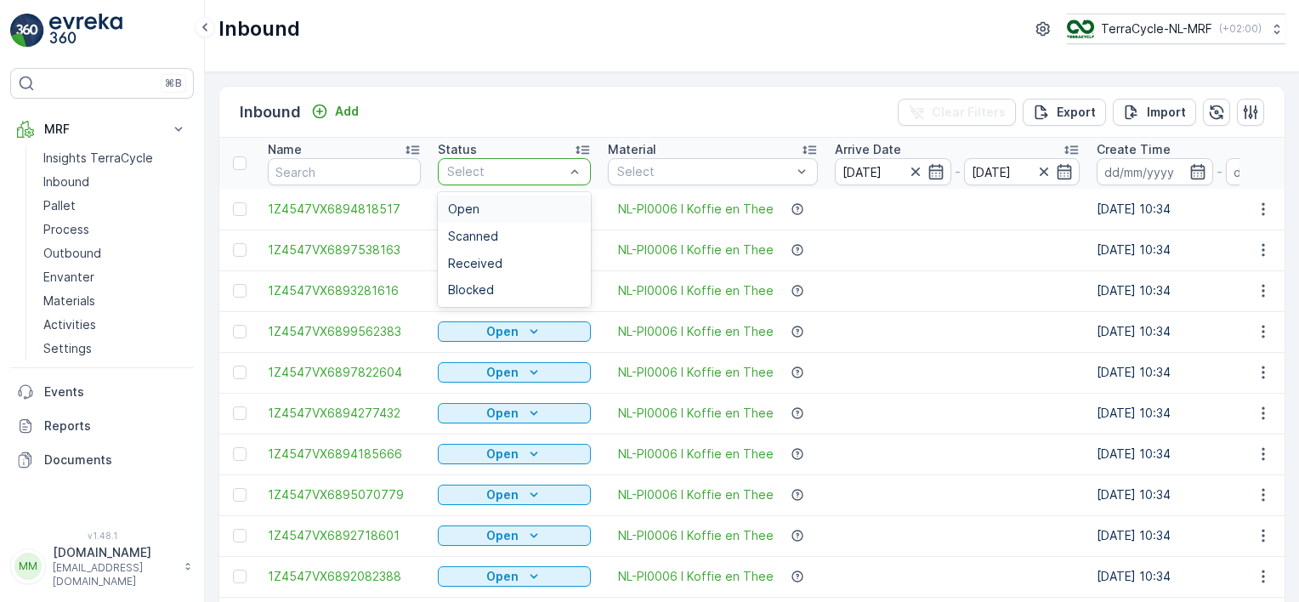
click at [482, 160] on div "Select" at bounding box center [514, 171] width 153 height 27
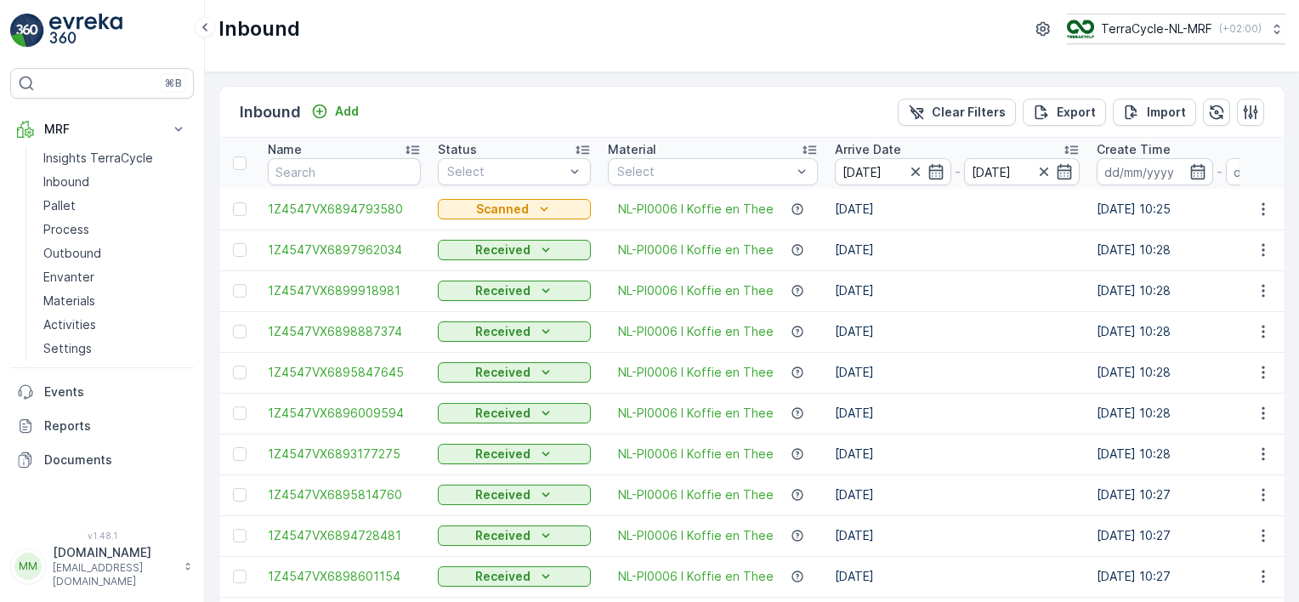
click at [371, 201] on span "1Z4547VX6894793580" at bounding box center [344, 209] width 153 height 17
click at [1125, 147] on p "Create Time" at bounding box center [1133, 149] width 74 height 17
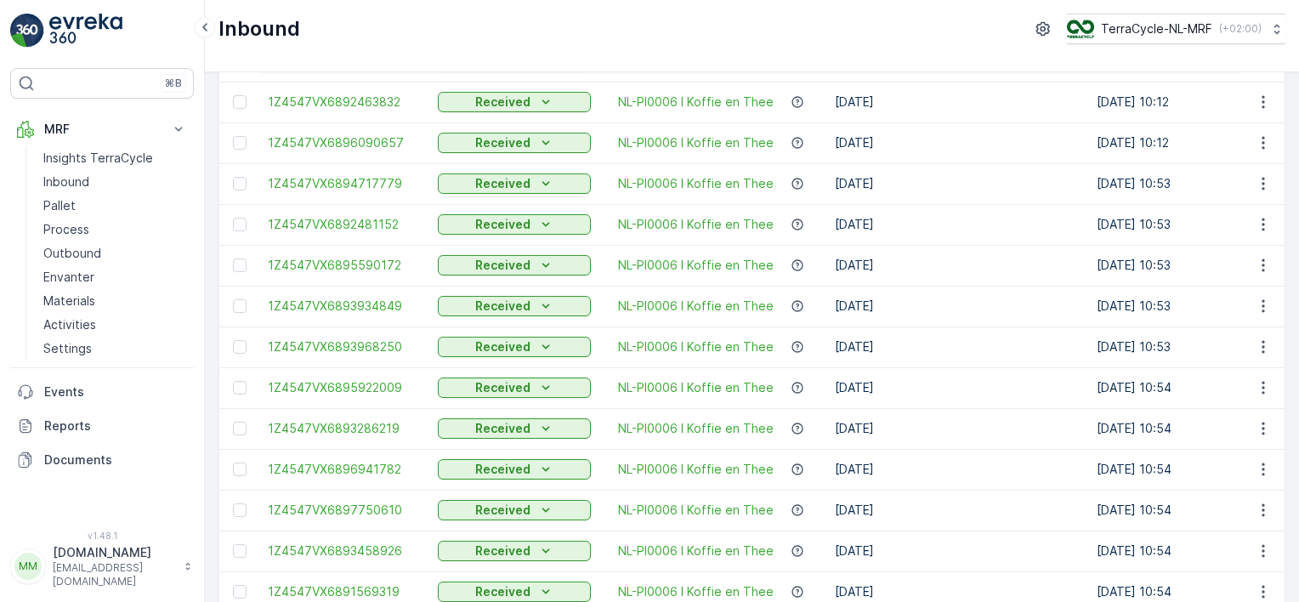
scroll to position [1696, 0]
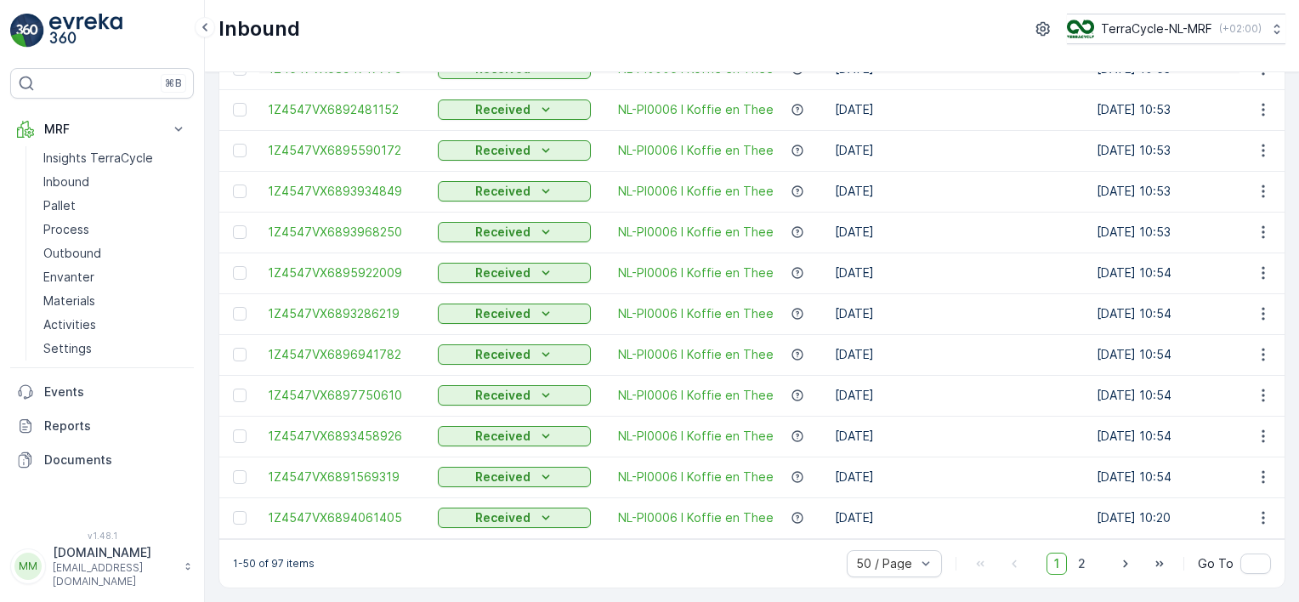
click at [1084, 564] on span "2" at bounding box center [1081, 563] width 23 height 22
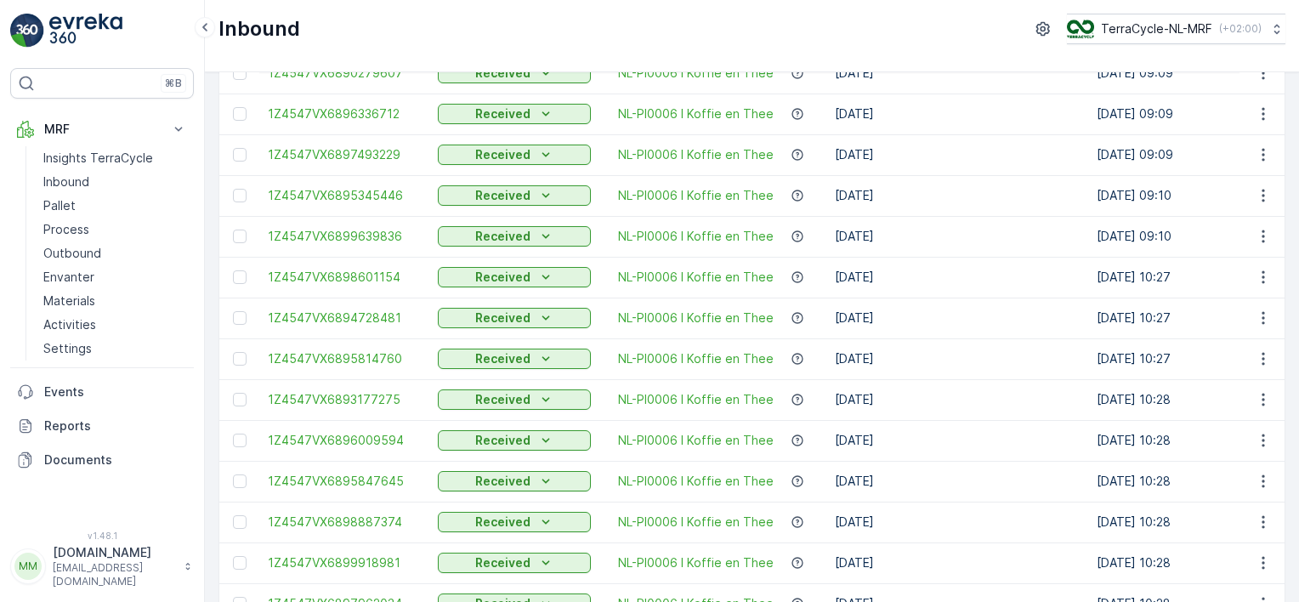
scroll to position [1574, 0]
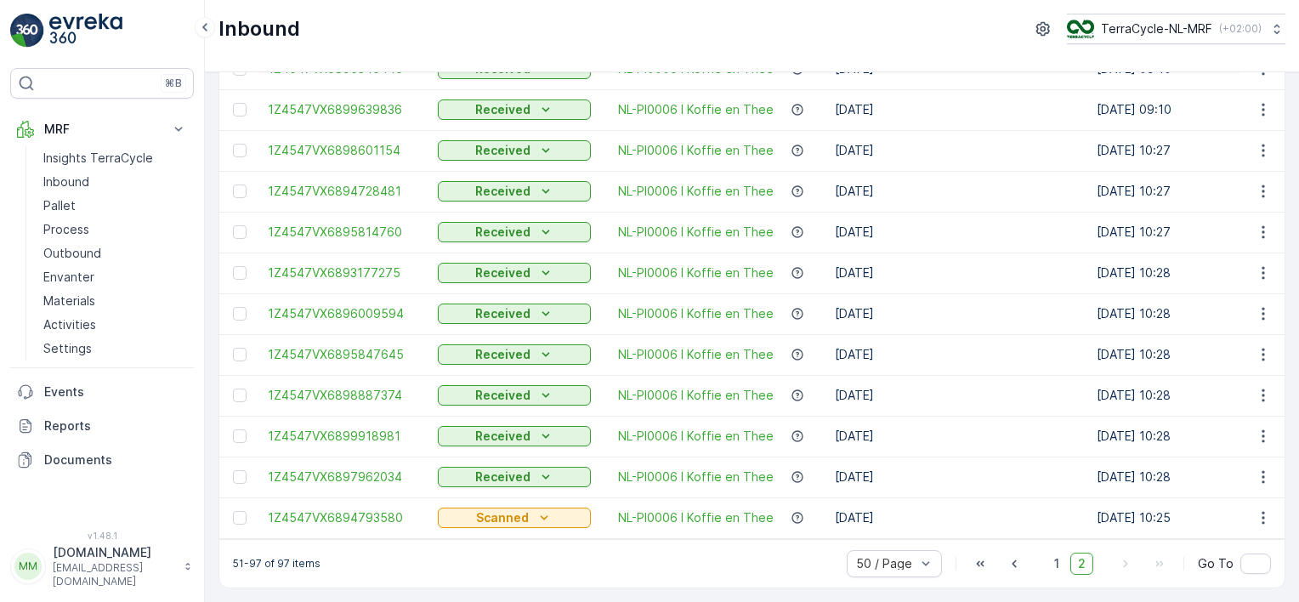
click at [351, 472] on span "1Z4547VX6897962034" at bounding box center [344, 476] width 153 height 17
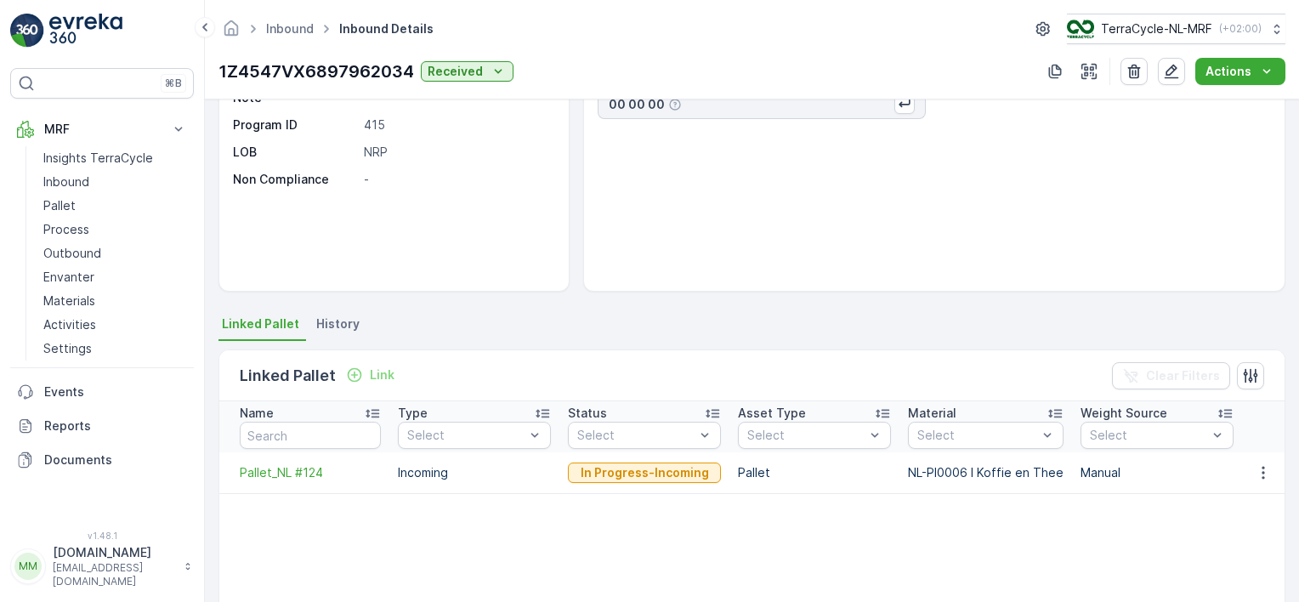
scroll to position [163, 0]
click at [201, 30] on icon at bounding box center [204, 27] width 19 height 20
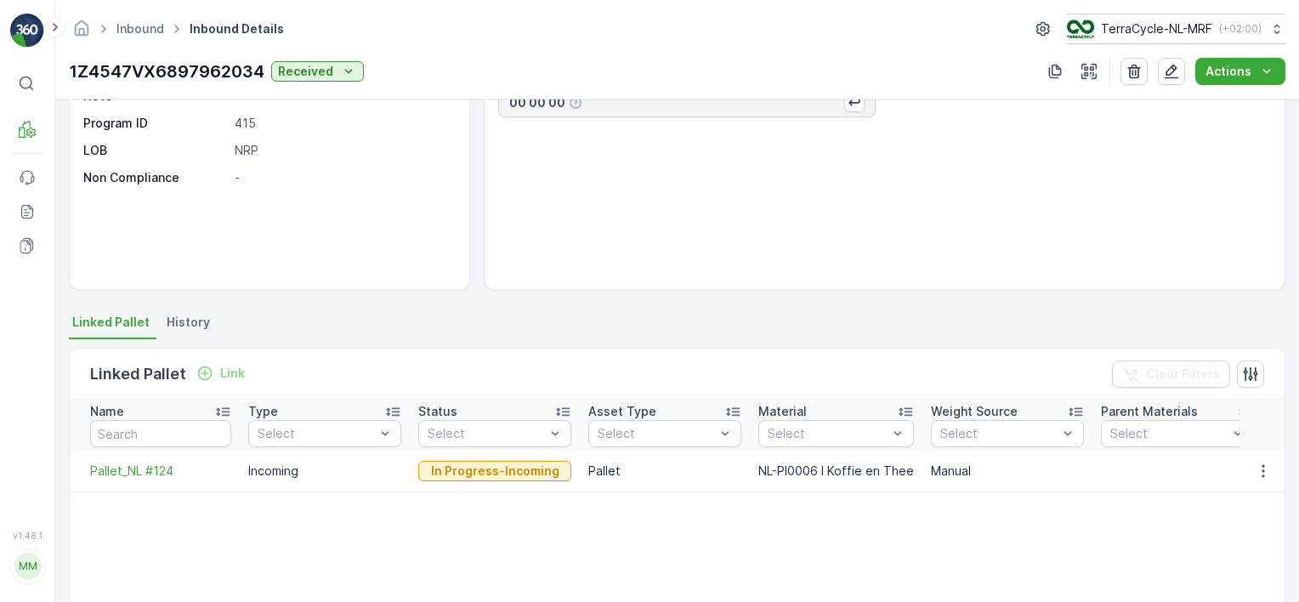
click at [61, 24] on icon at bounding box center [55, 27] width 19 height 20
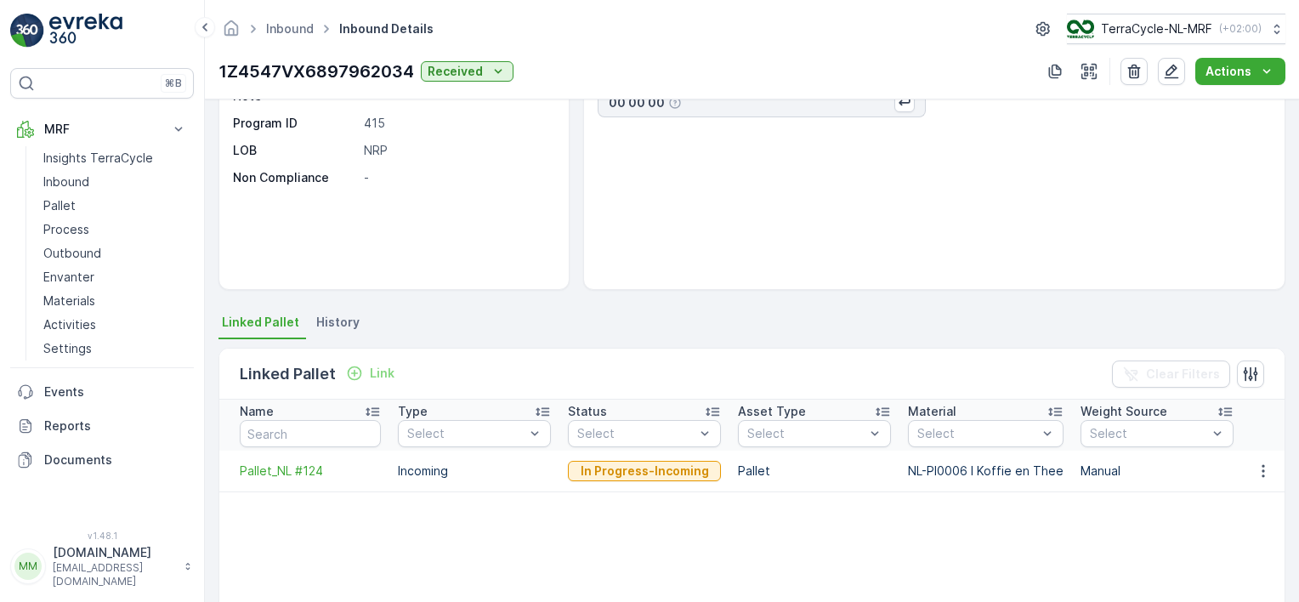
click at [82, 184] on p "Inbound" at bounding box center [66, 181] width 46 height 17
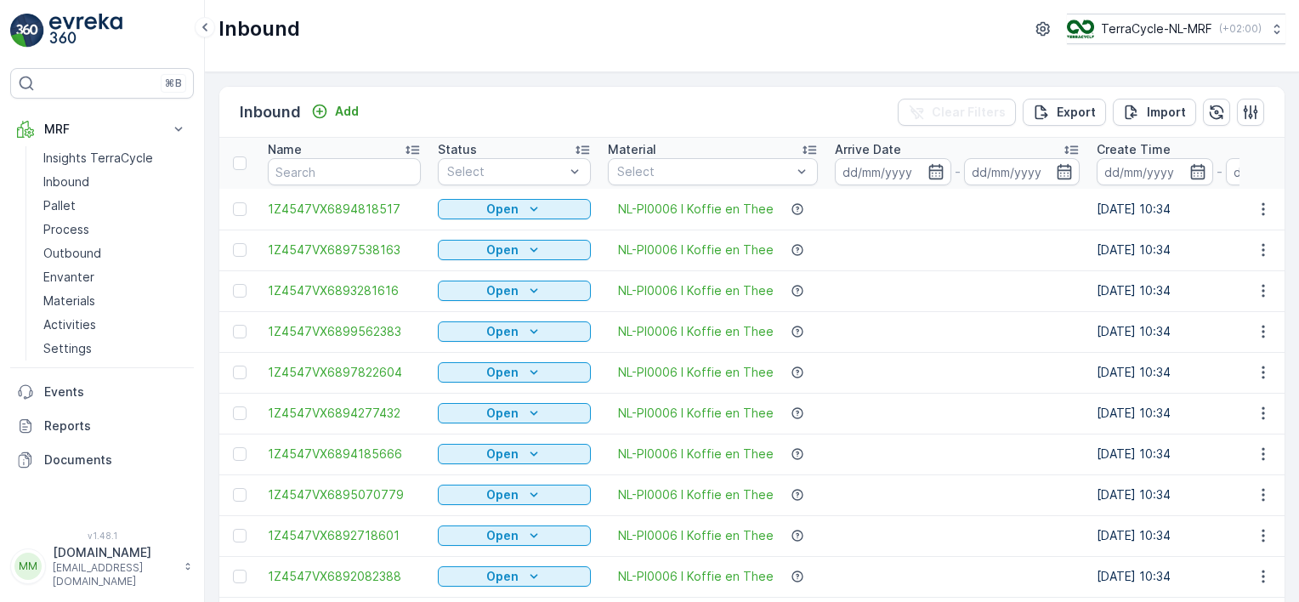
click at [55, 229] on p "Process" at bounding box center [66, 229] width 46 height 17
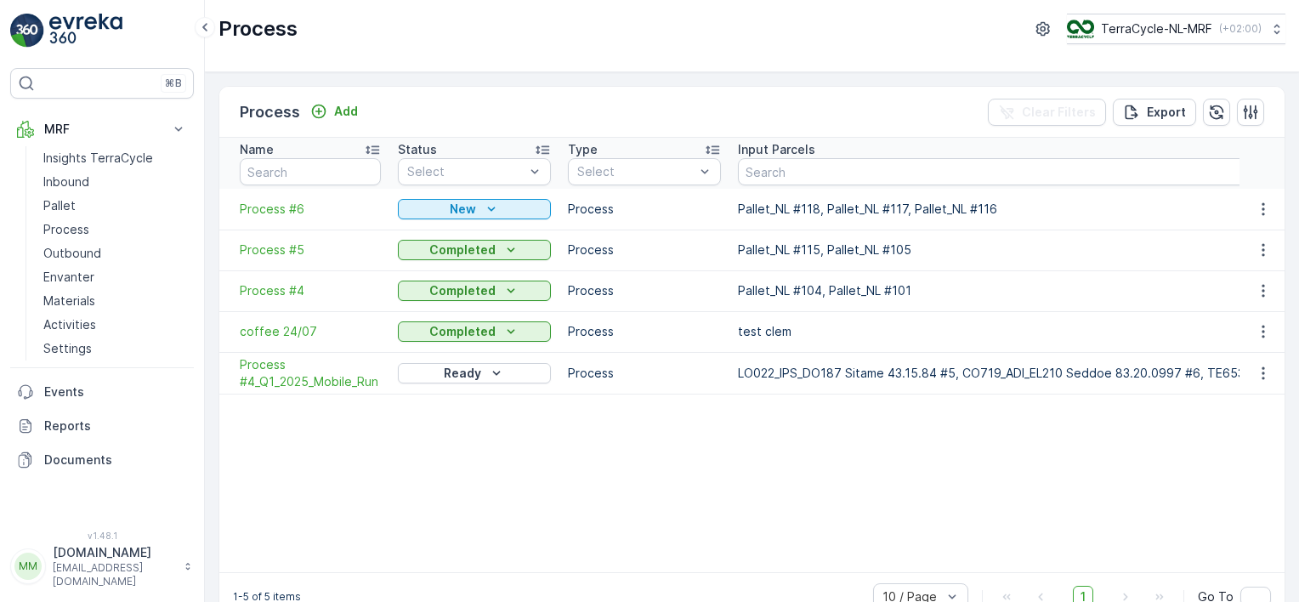
click at [252, 204] on span "Process #6" at bounding box center [310, 209] width 141 height 17
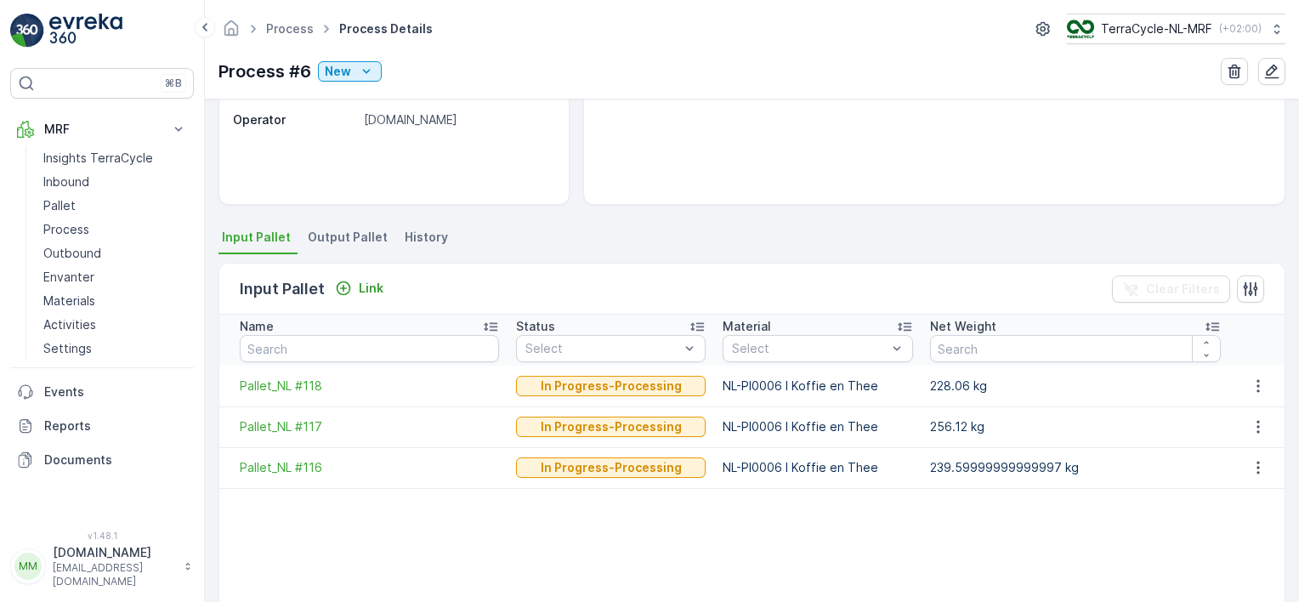
scroll to position [247, 0]
click at [353, 237] on span "Output Pallet" at bounding box center [348, 237] width 80 height 17
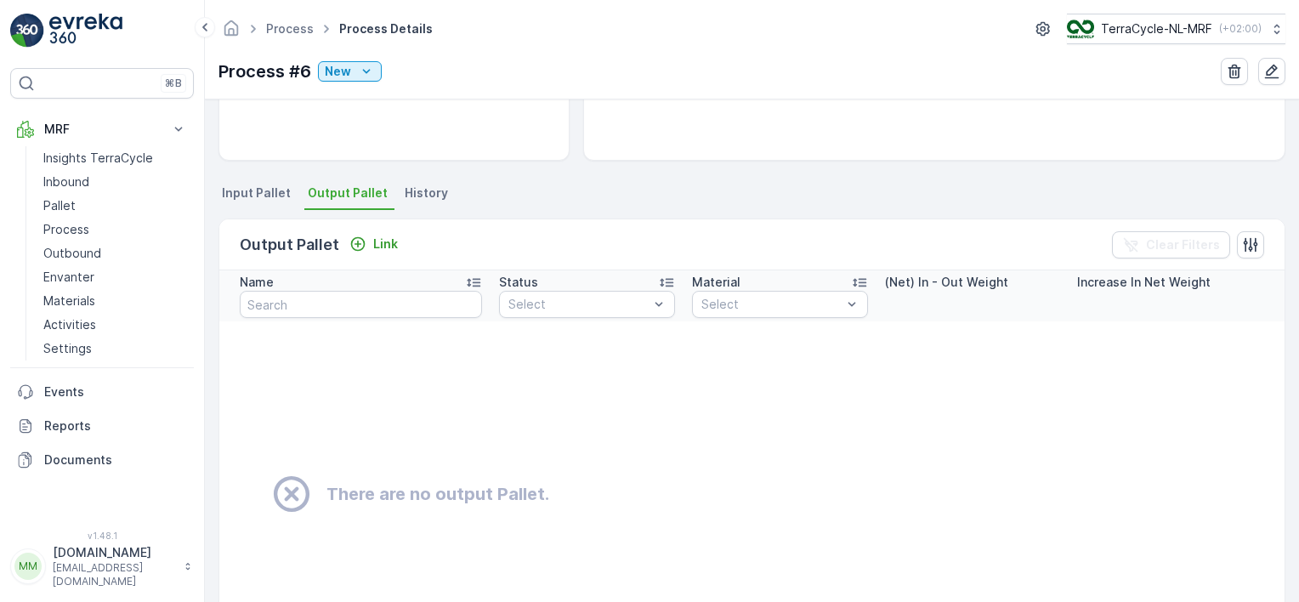
scroll to position [296, 0]
click at [378, 234] on p "Link" at bounding box center [385, 240] width 25 height 17
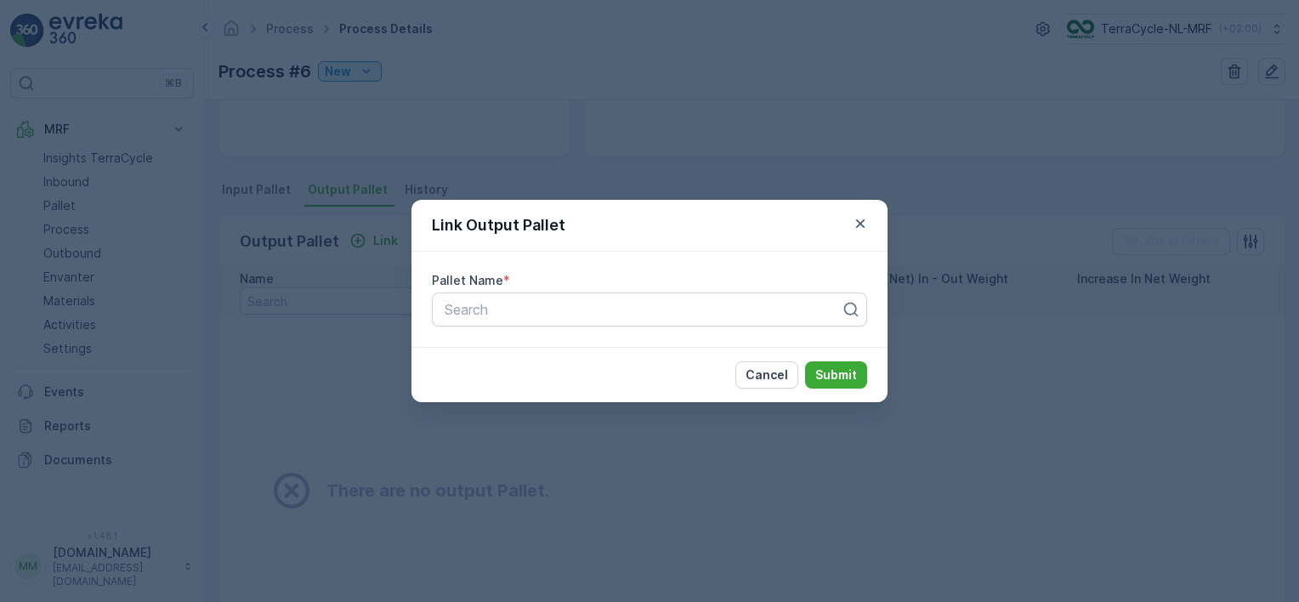
click at [537, 304] on div at bounding box center [642, 309] width 399 height 15
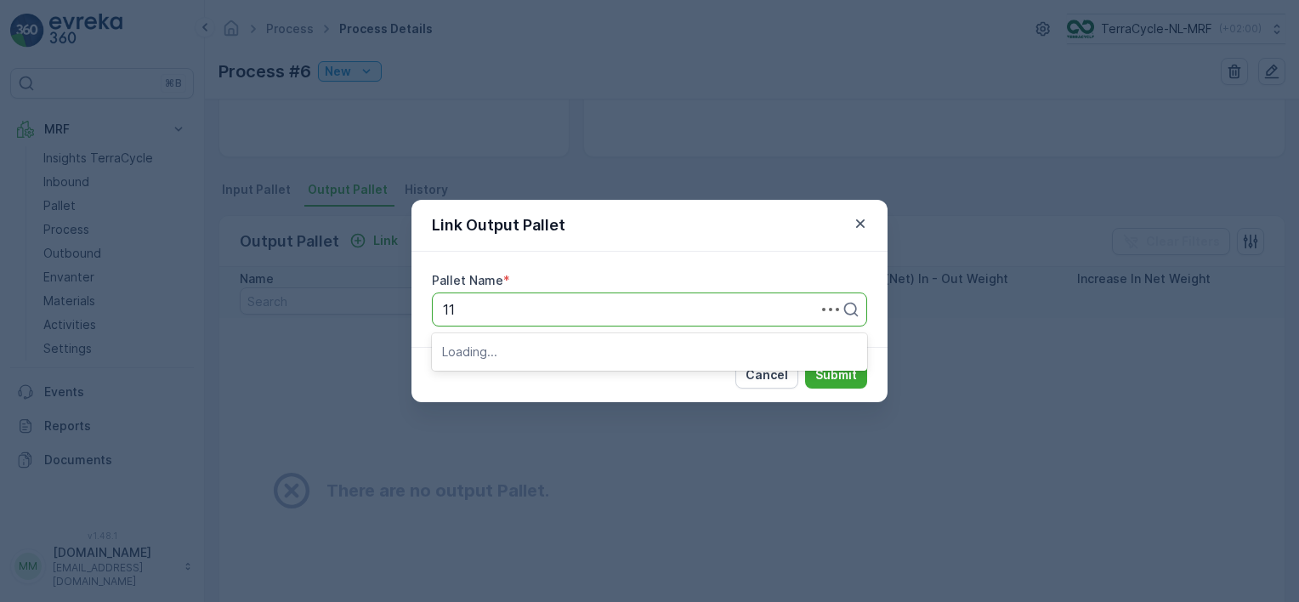
type input "112"
click at [536, 350] on div "Pallet_NL #112" at bounding box center [649, 350] width 415 height 15
click at [761, 371] on p "Cancel" at bounding box center [766, 374] width 42 height 17
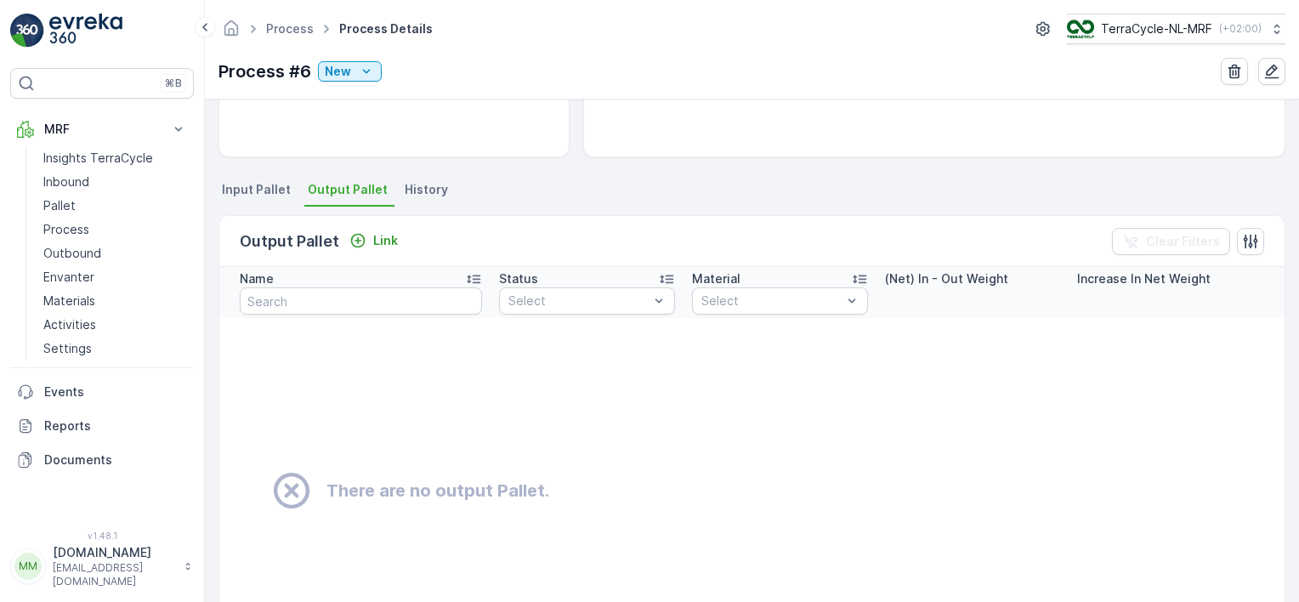
click at [239, 185] on span "Input Pallet" at bounding box center [256, 189] width 69 height 17
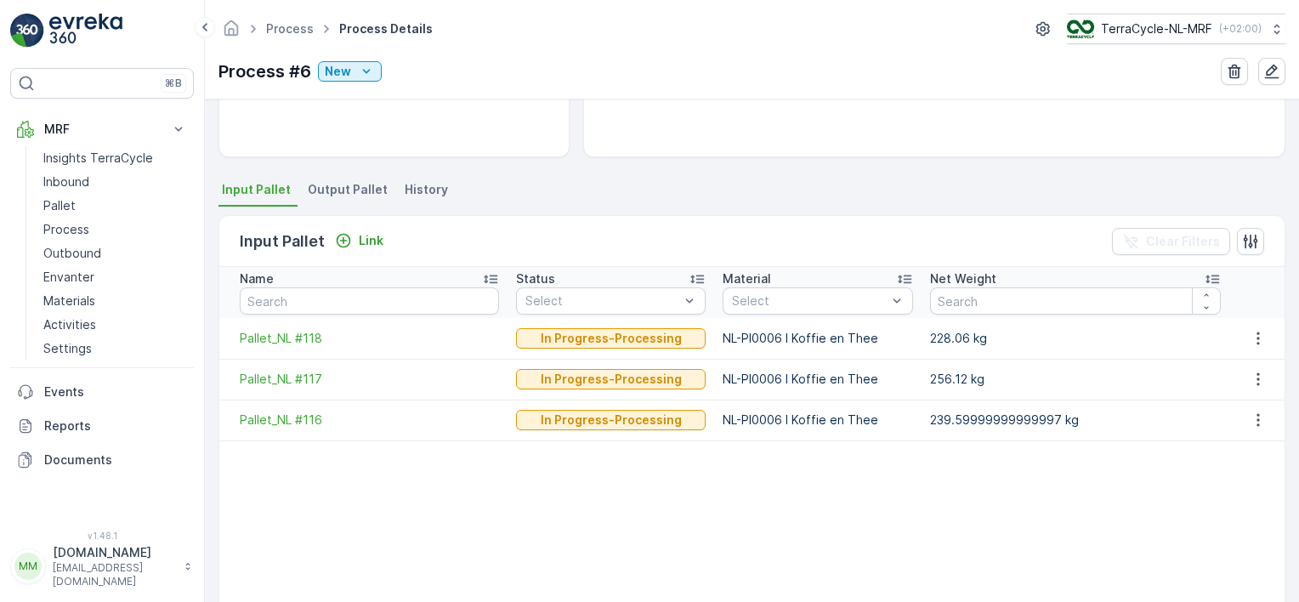
click at [56, 203] on p "Pallet" at bounding box center [59, 205] width 32 height 17
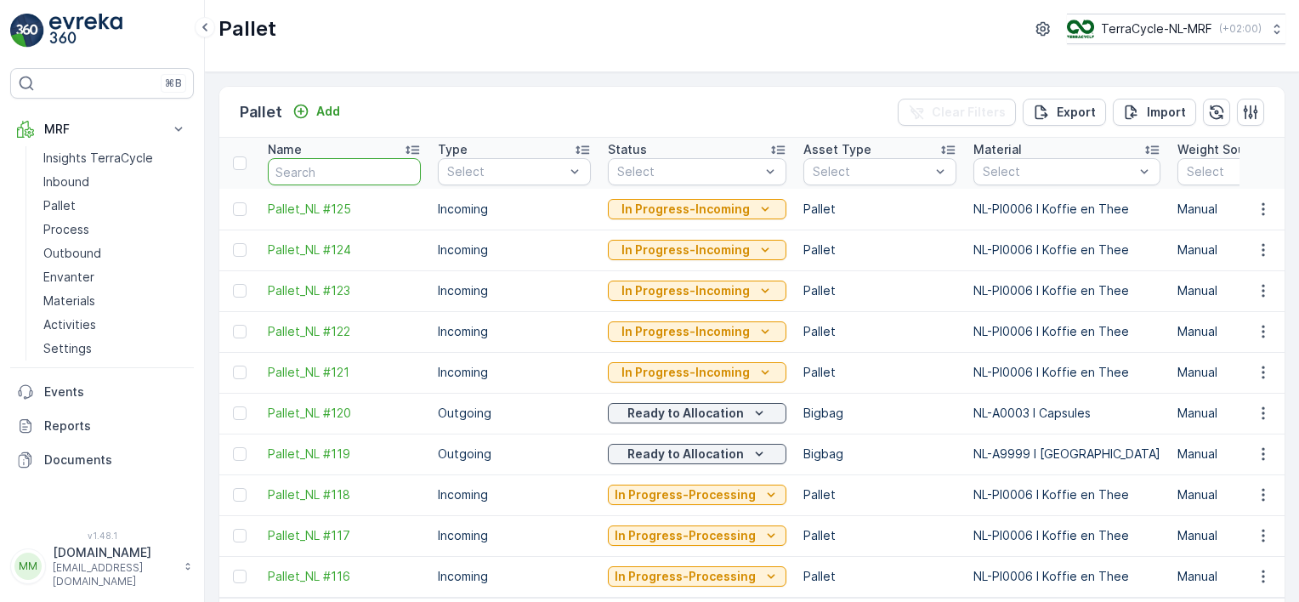
click at [320, 172] on input "text" at bounding box center [344, 171] width 153 height 27
type input "#112"
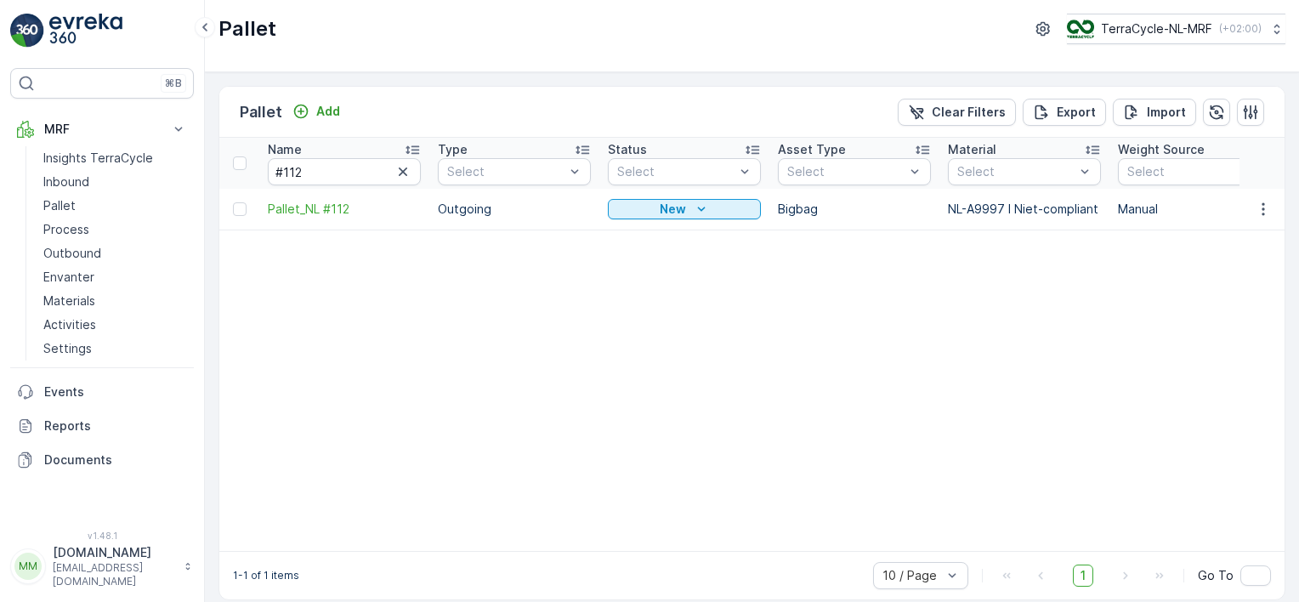
click at [696, 208] on icon "New" at bounding box center [701, 209] width 17 height 17
click at [51, 201] on p "Pallet" at bounding box center [59, 205] width 32 height 17
click at [62, 227] on p "Process" at bounding box center [66, 229] width 46 height 17
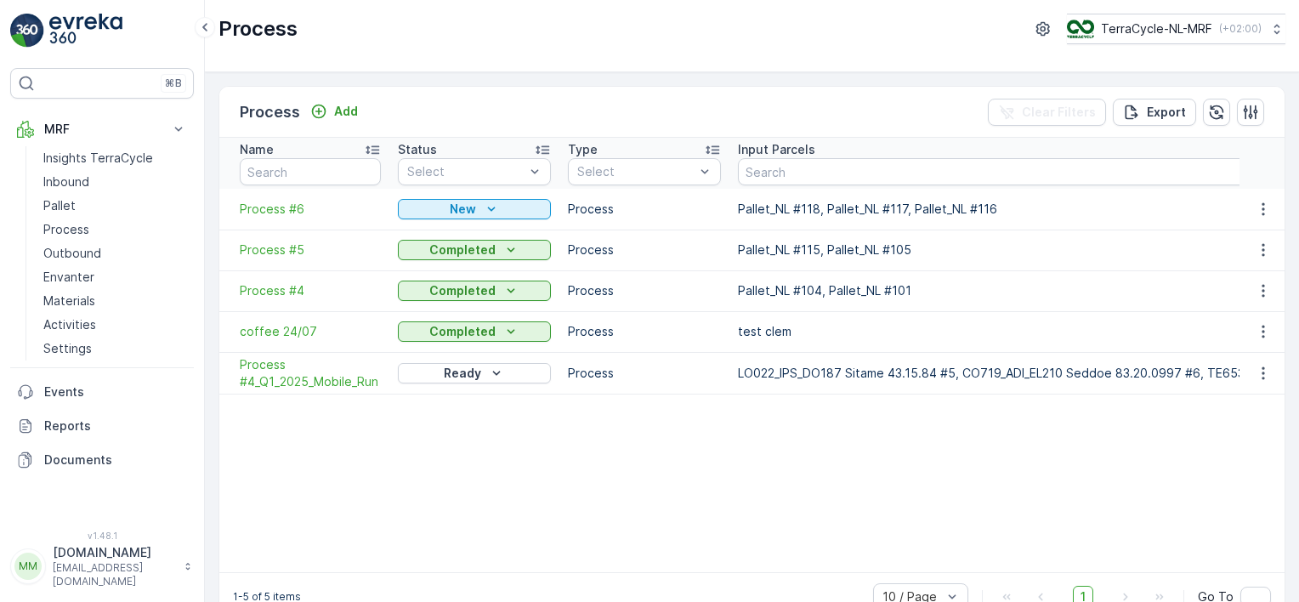
click at [290, 214] on span "Process #6" at bounding box center [310, 209] width 141 height 17
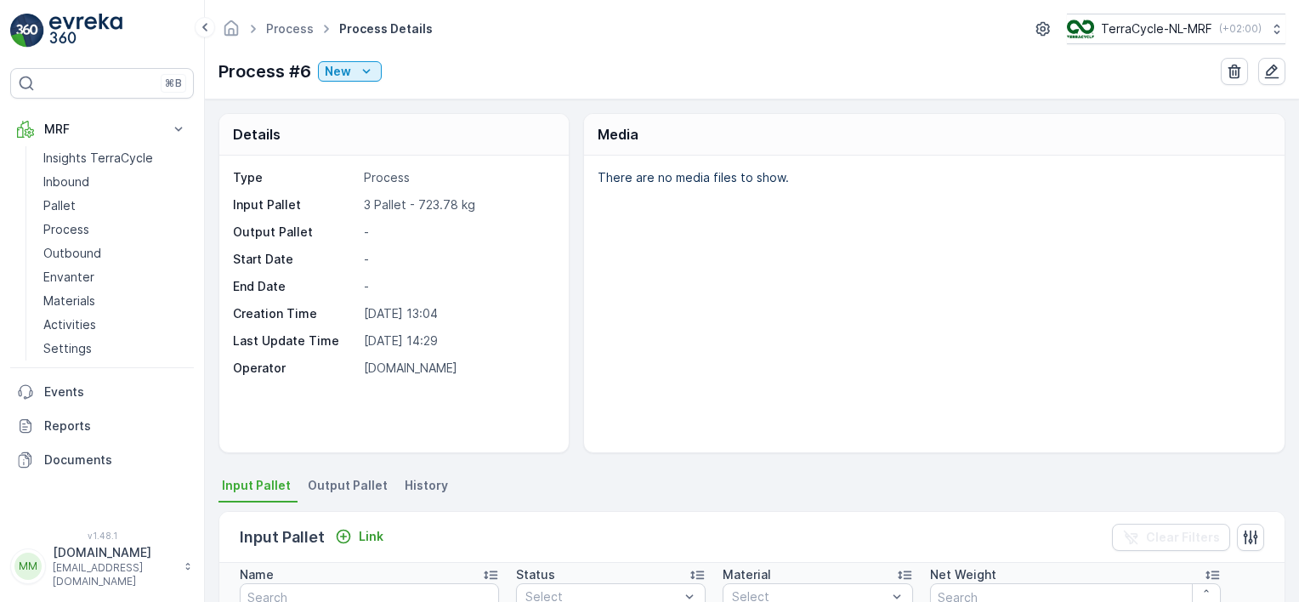
scroll to position [129, 0]
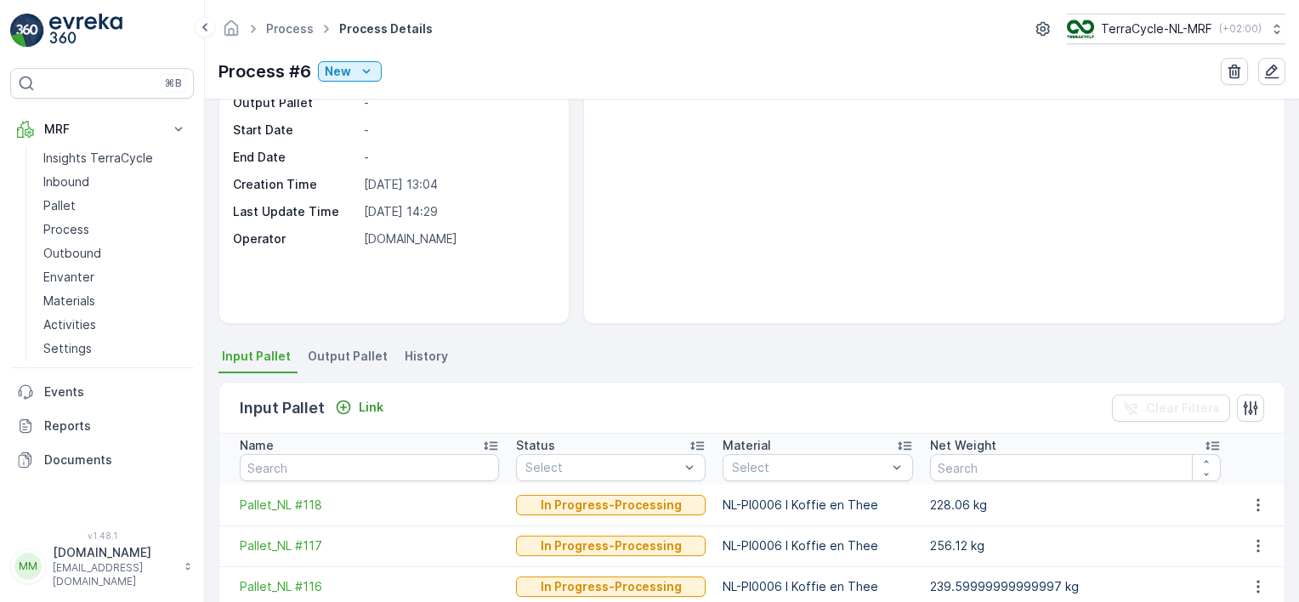
click at [343, 358] on span "Output Pallet" at bounding box center [348, 356] width 80 height 17
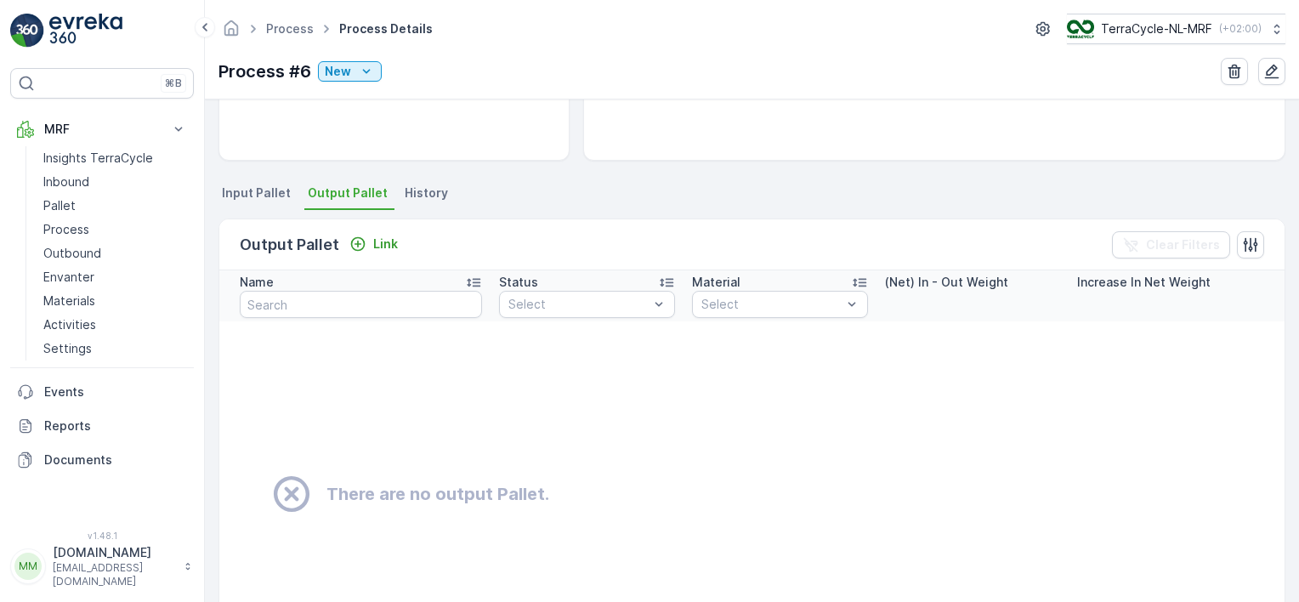
scroll to position [294, 0]
click at [376, 239] on p "Link" at bounding box center [385, 242] width 25 height 17
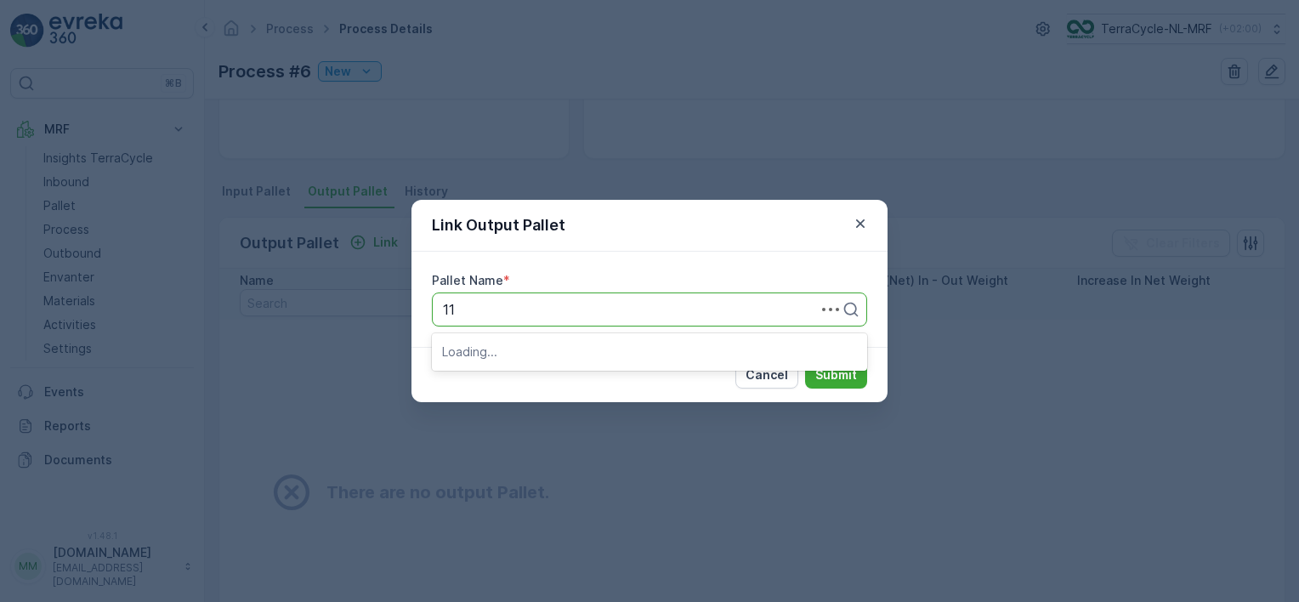
type input "112"
click at [502, 354] on span "Pallet_NL #112" at bounding box center [488, 350] width 92 height 15
click at [846, 371] on p "Submit" at bounding box center [836, 374] width 42 height 17
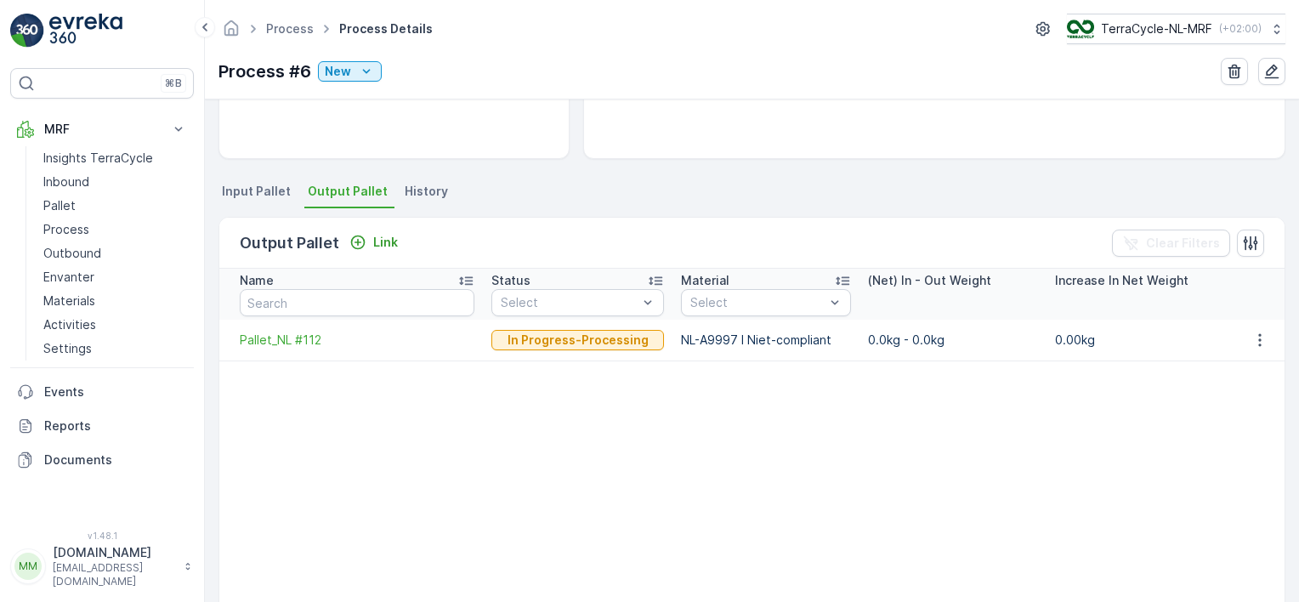
click at [54, 201] on p "Pallet" at bounding box center [59, 205] width 32 height 17
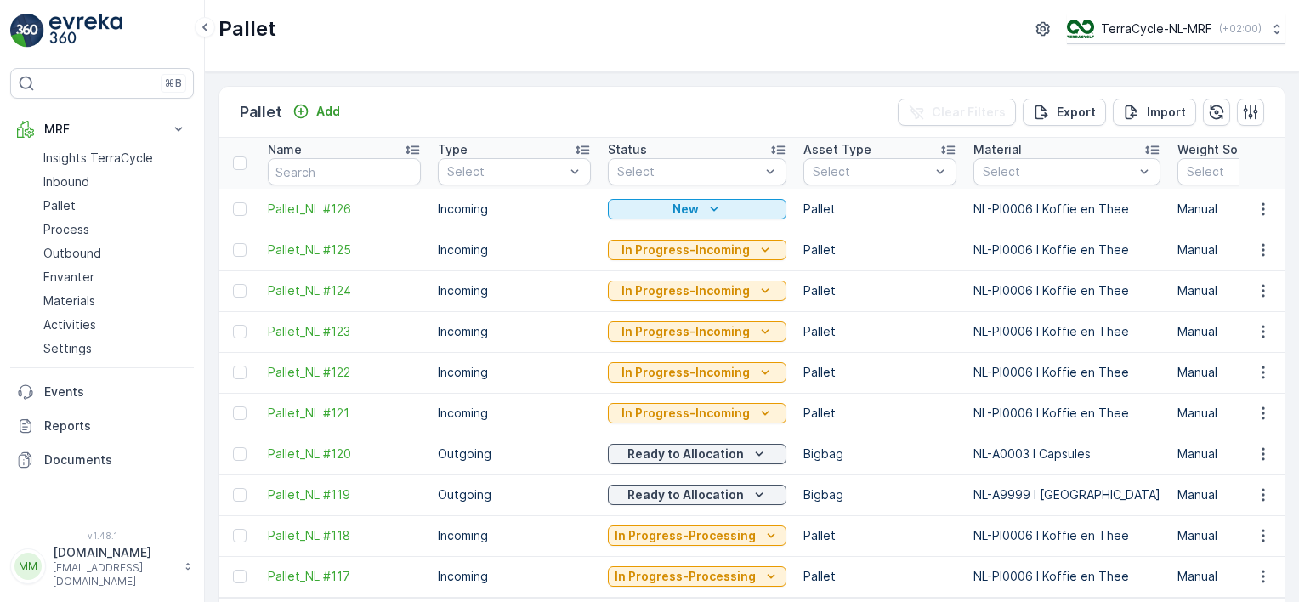
click at [57, 178] on p "Inbound" at bounding box center [66, 181] width 46 height 17
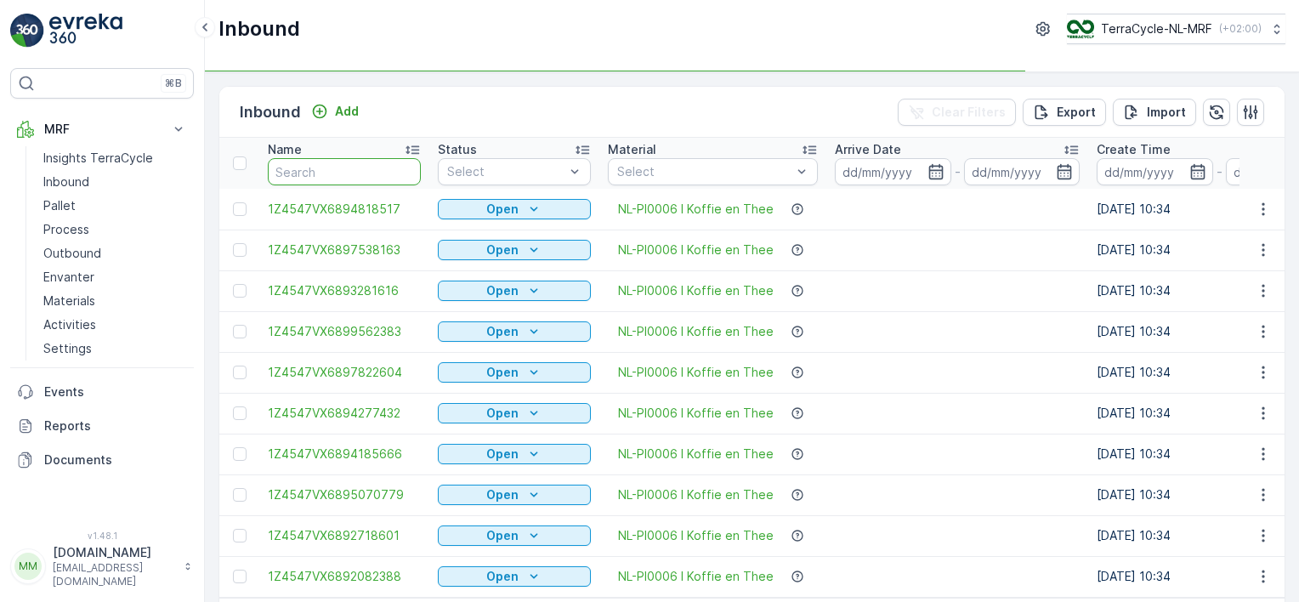
click at [309, 172] on input "text" at bounding box center [344, 171] width 153 height 27
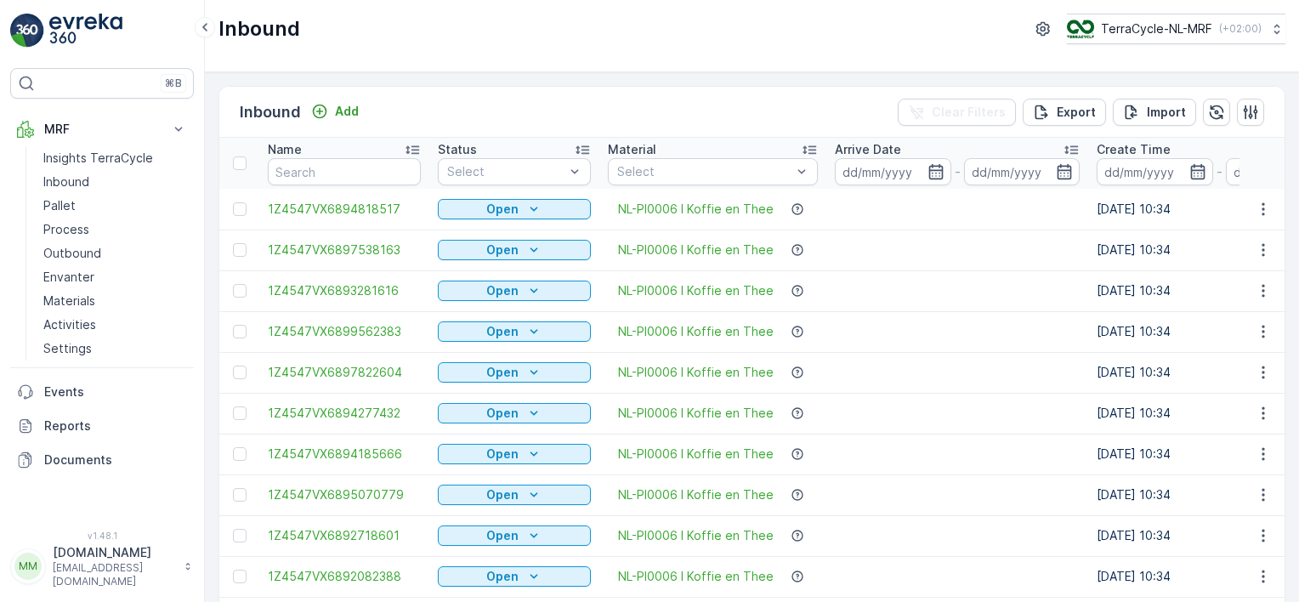
click at [927, 167] on icon "button" at bounding box center [935, 171] width 17 height 17
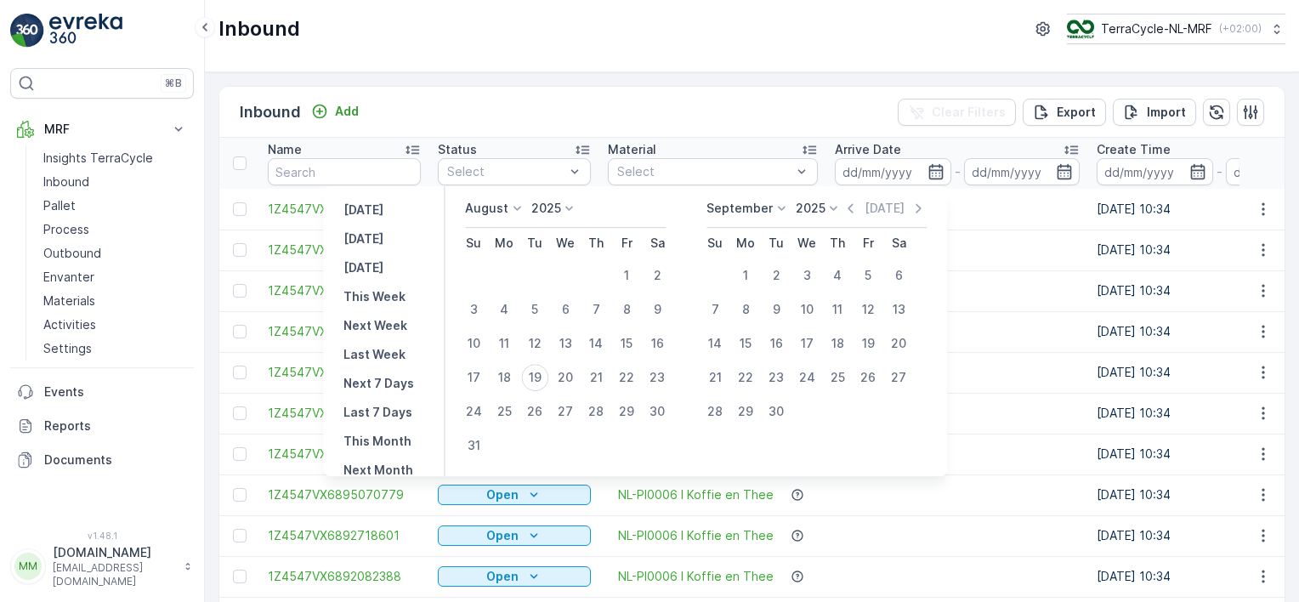
click at [546, 376] on div "19" at bounding box center [534, 377] width 27 height 27
type input "[DATE]"
click at [927, 170] on icon "button" at bounding box center [935, 171] width 17 height 17
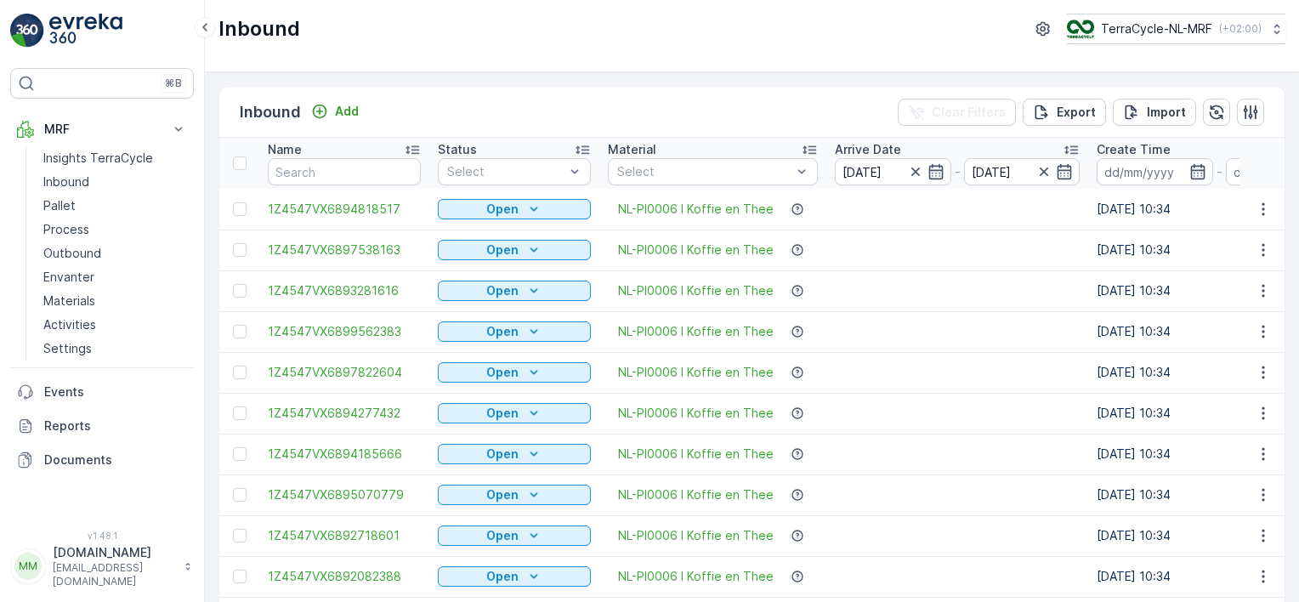
type input "[DATE]"
